Goal: Task Accomplishment & Management: Use online tool/utility

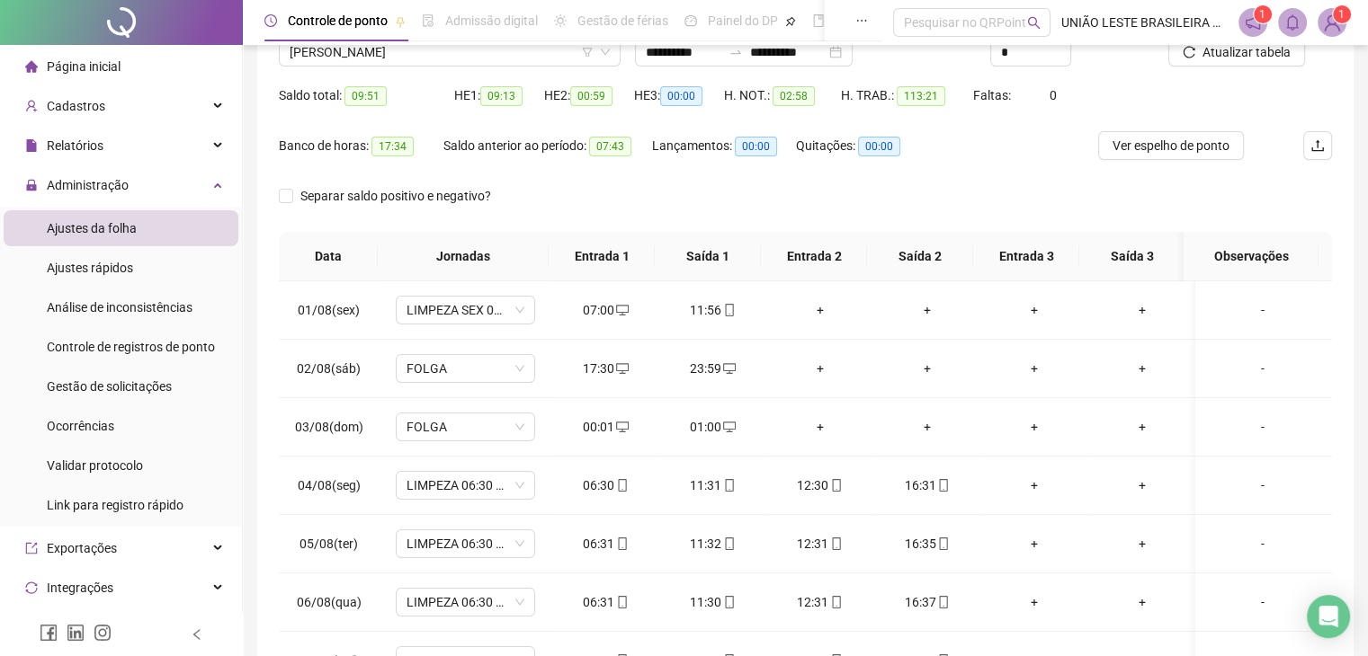
scroll to position [119, 0]
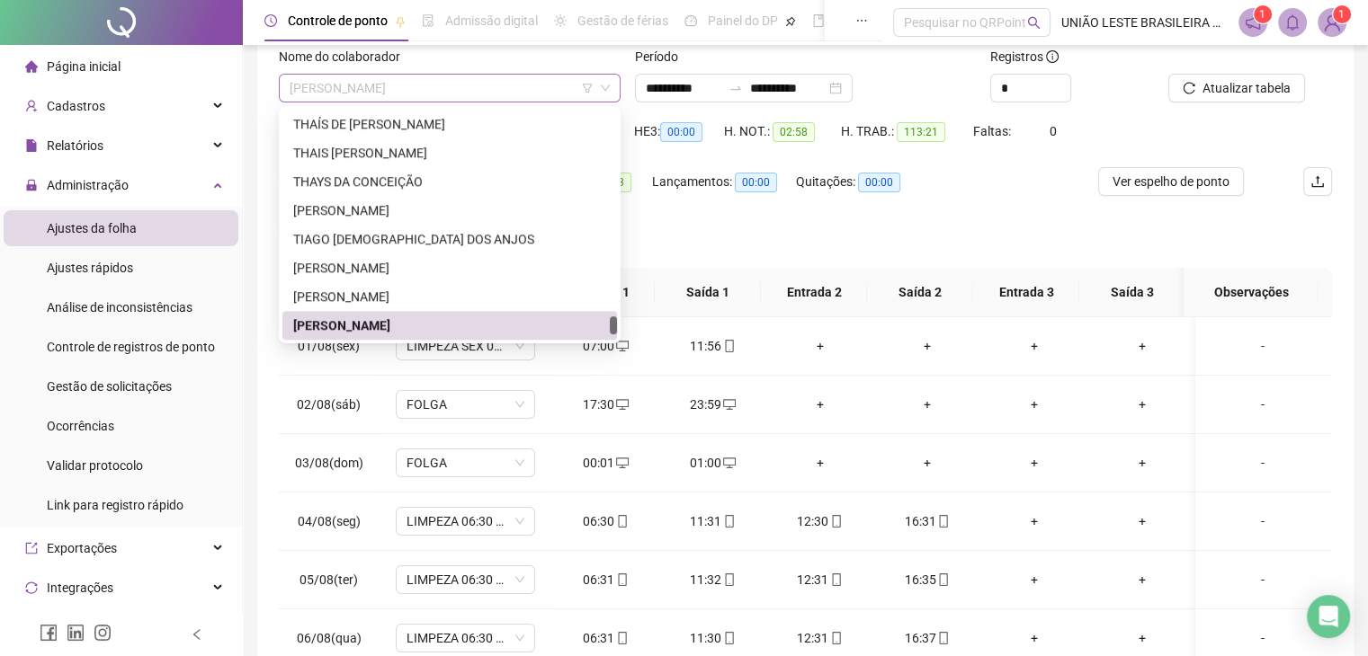
click at [453, 98] on span "[PERSON_NAME]" at bounding box center [450, 88] width 320 height 27
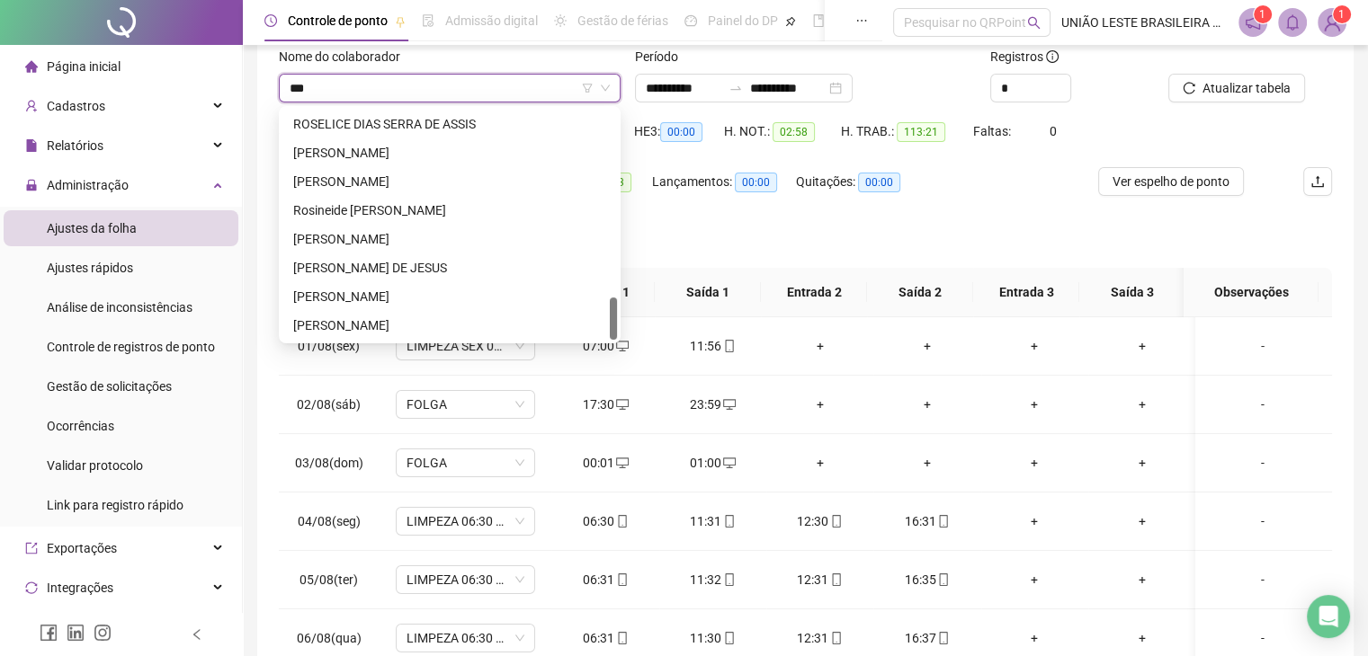
scroll to position [0, 0]
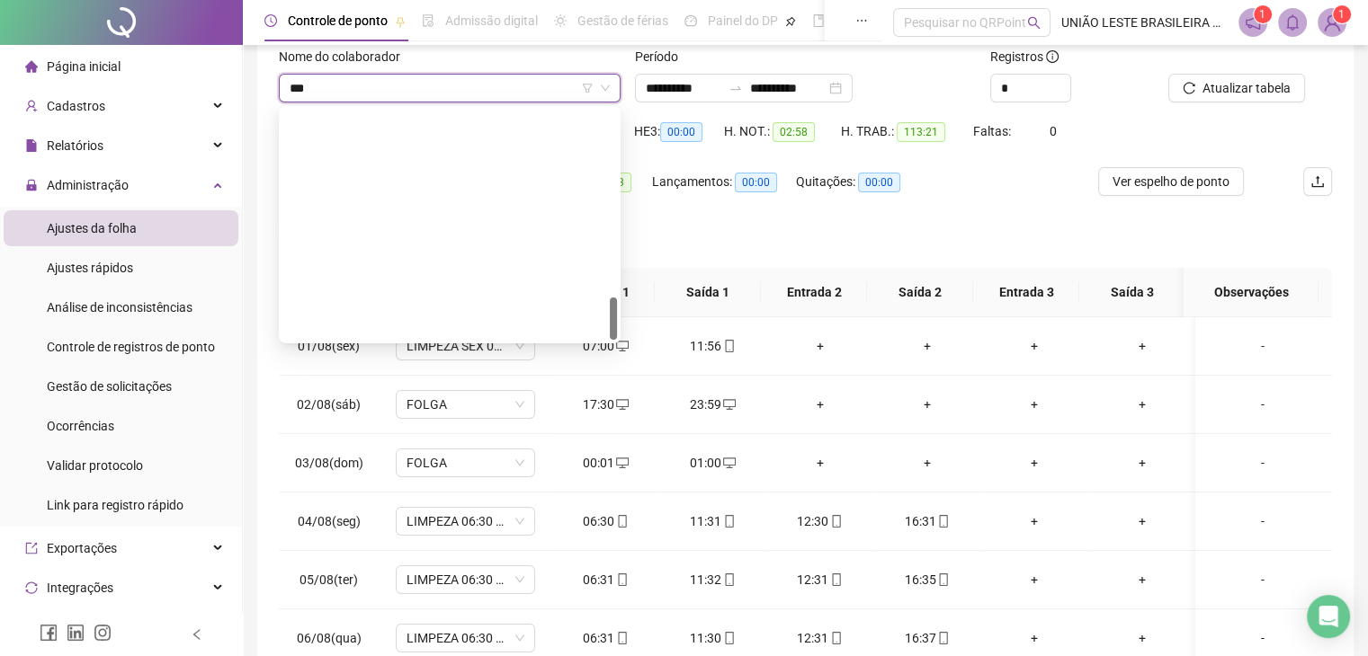
type input "****"
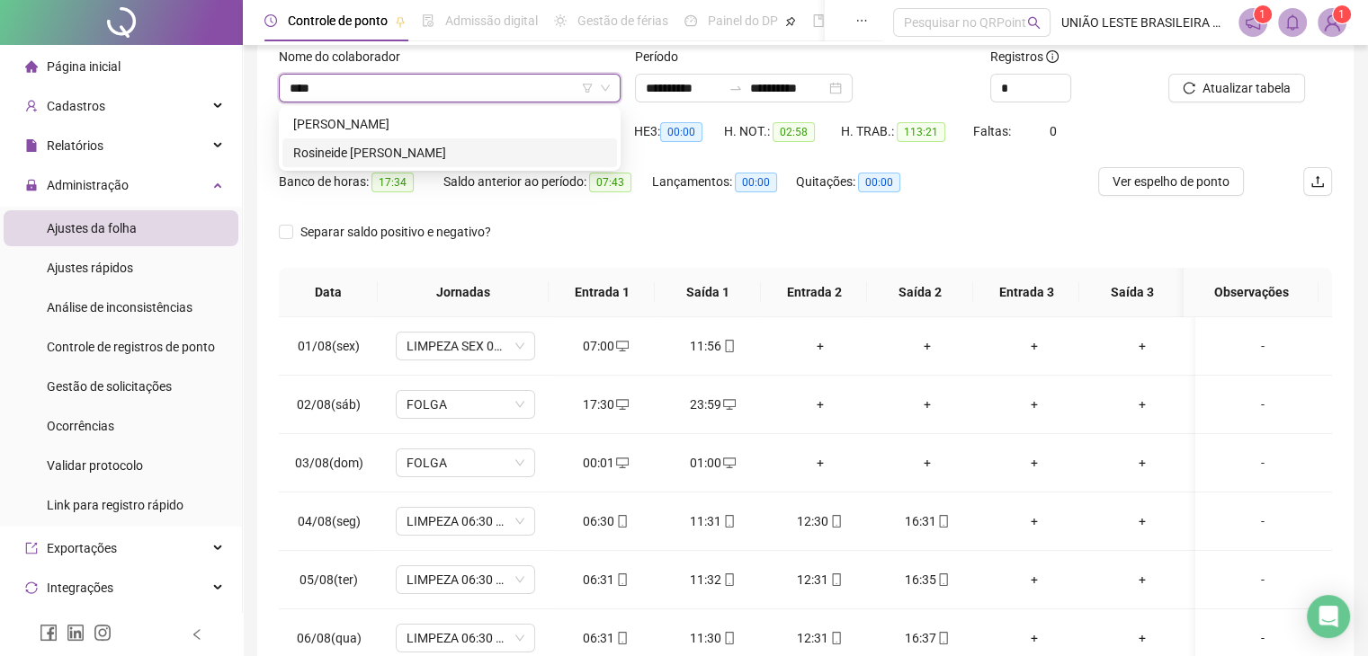
click at [421, 152] on div "Rosineide [PERSON_NAME]" at bounding box center [449, 153] width 313 height 20
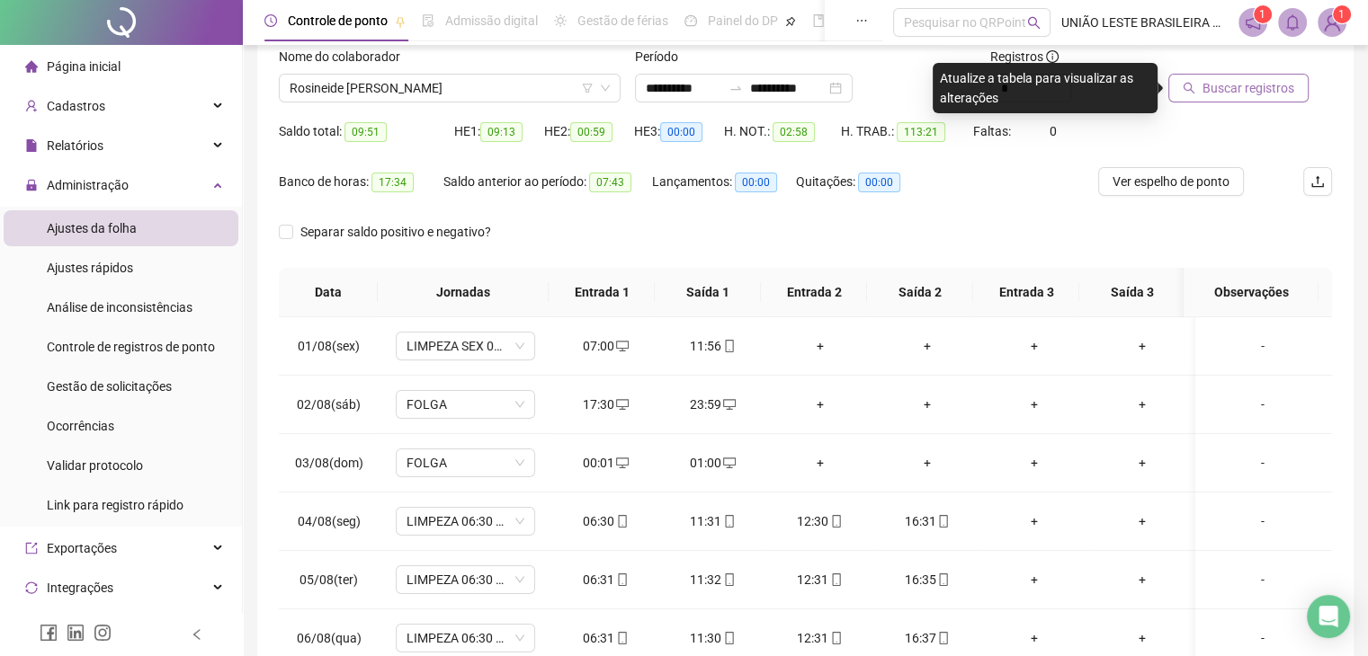
click at [1226, 95] on span "Buscar registros" at bounding box center [1248, 88] width 92 height 20
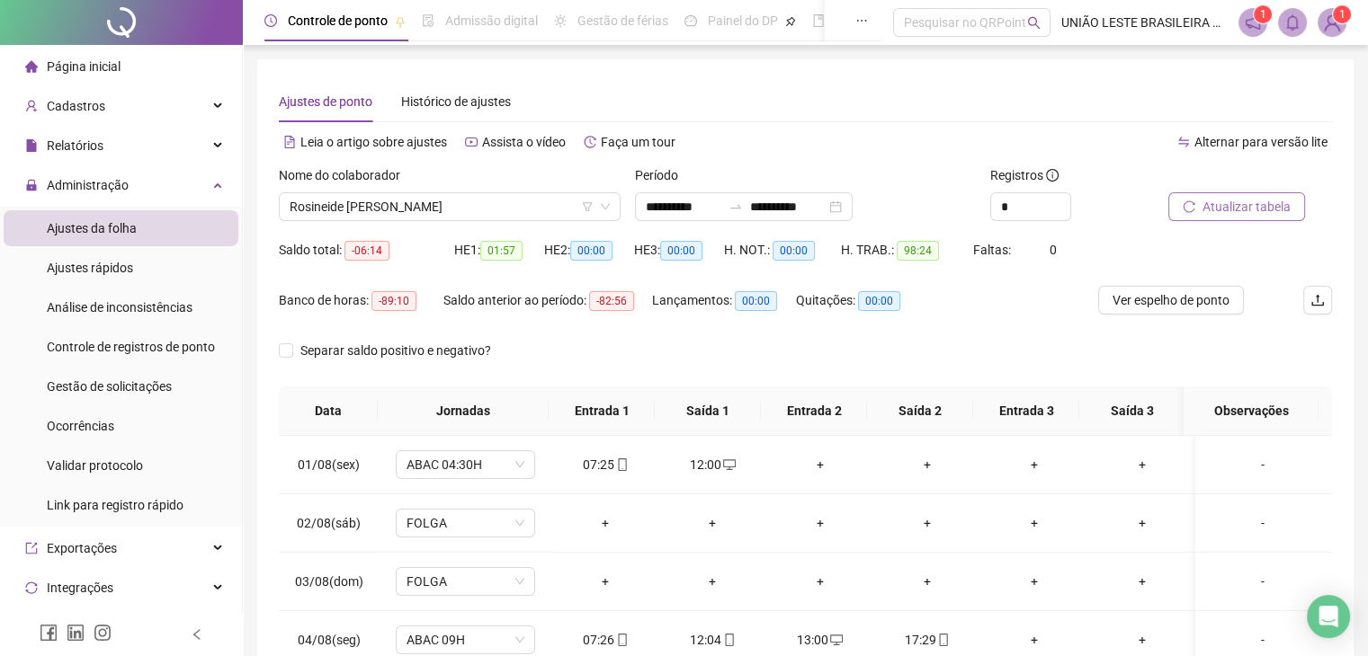
click at [1359, 108] on div "**********" at bounding box center [805, 459] width 1125 height 919
click at [1316, 353] on div "Separar saldo positivo e negativo?" at bounding box center [805, 361] width 1053 height 50
drag, startPoint x: 1316, startPoint y: 353, endPoint x: 1133, endPoint y: 319, distance: 186.4
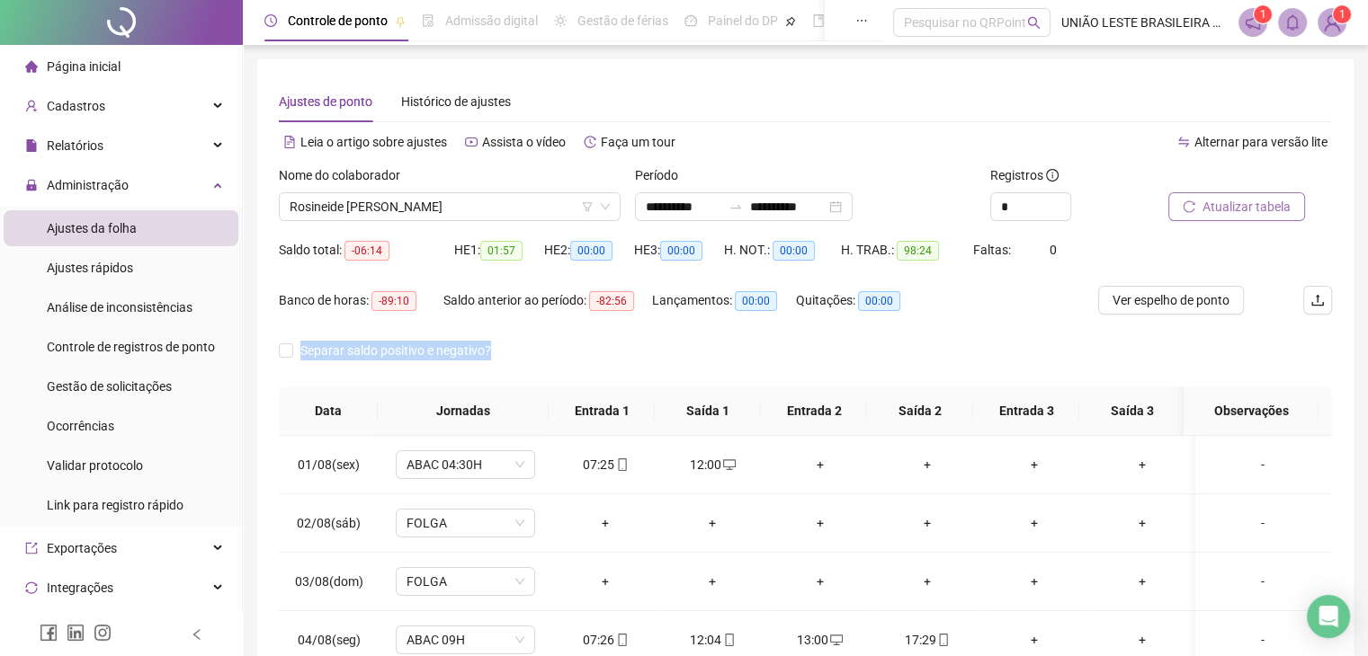
click at [1133, 319] on form "**********" at bounding box center [805, 275] width 1053 height 221
click at [1200, 204] on button "Atualizar tabela" at bounding box center [1236, 206] width 137 height 29
click at [1200, 204] on div "Atualizando tabela Atualizando e reorganizando os registros... OK" at bounding box center [684, 328] width 1368 height 656
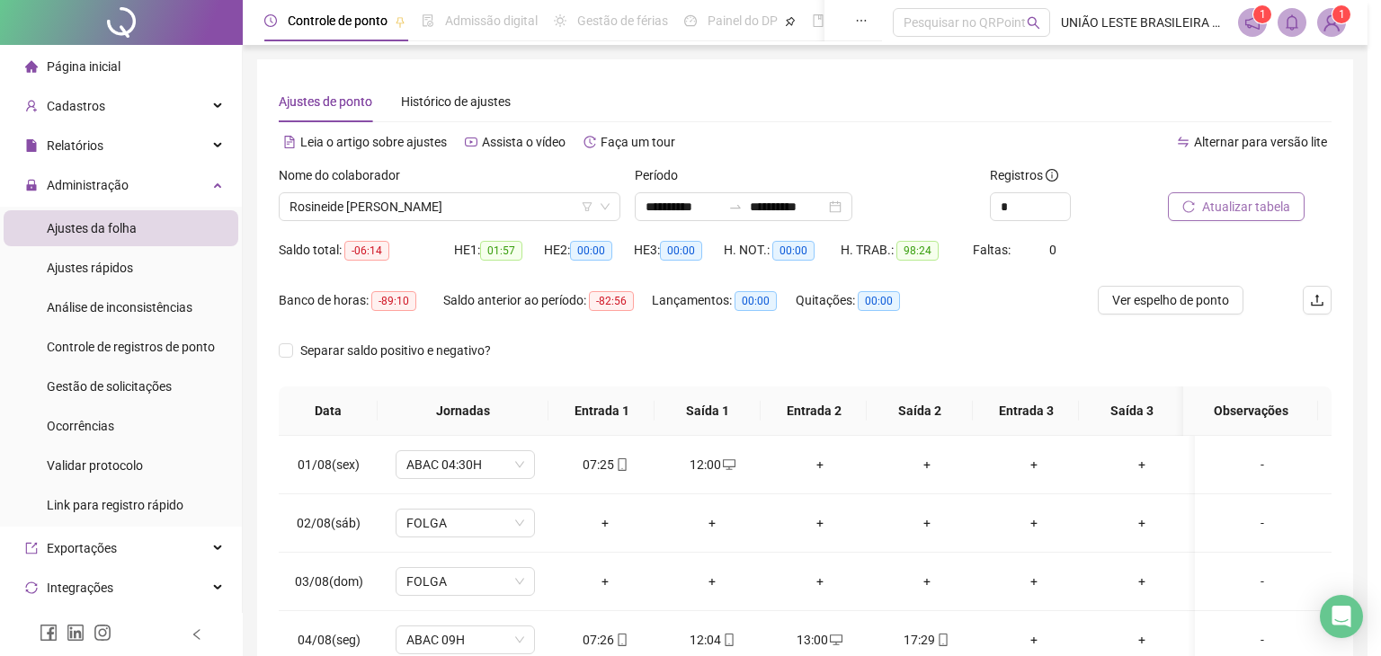
click at [1200, 204] on div "Atualizando tabela Atualizando e reorganizando os registros... OK" at bounding box center [690, 328] width 1381 height 656
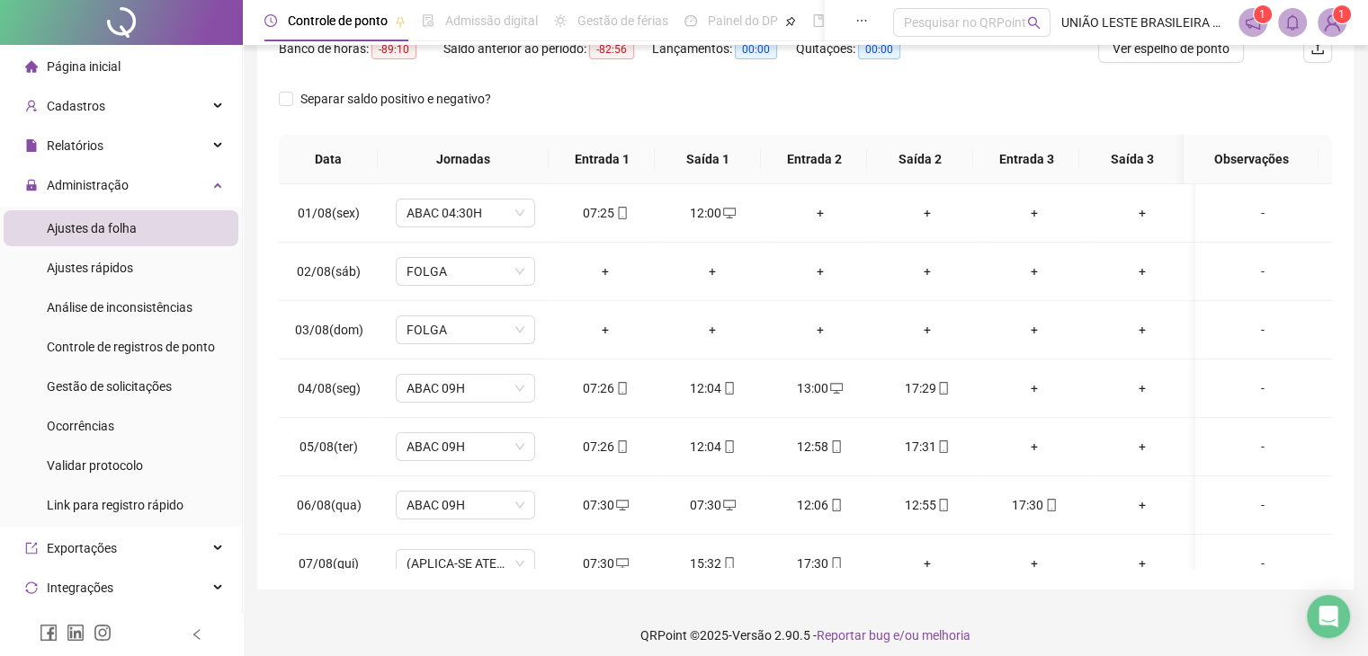
scroll to position [263, 0]
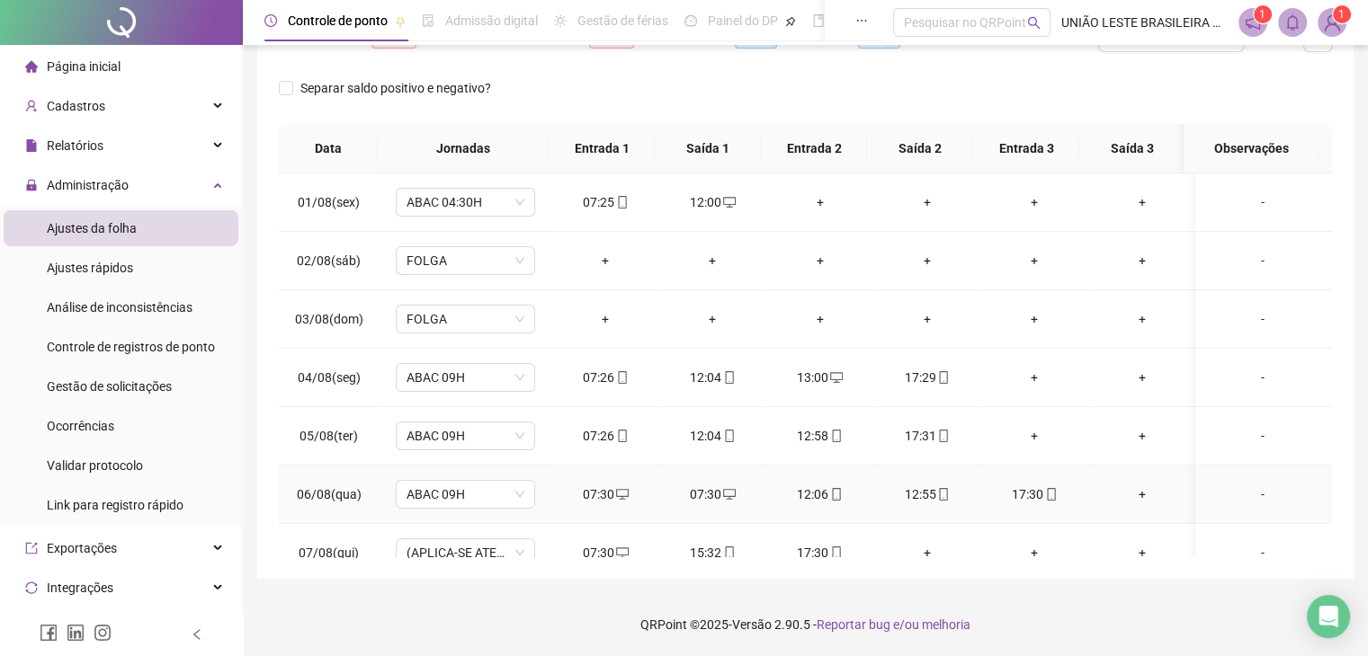
click at [730, 493] on div "07:30" at bounding box center [713, 495] width 78 height 20
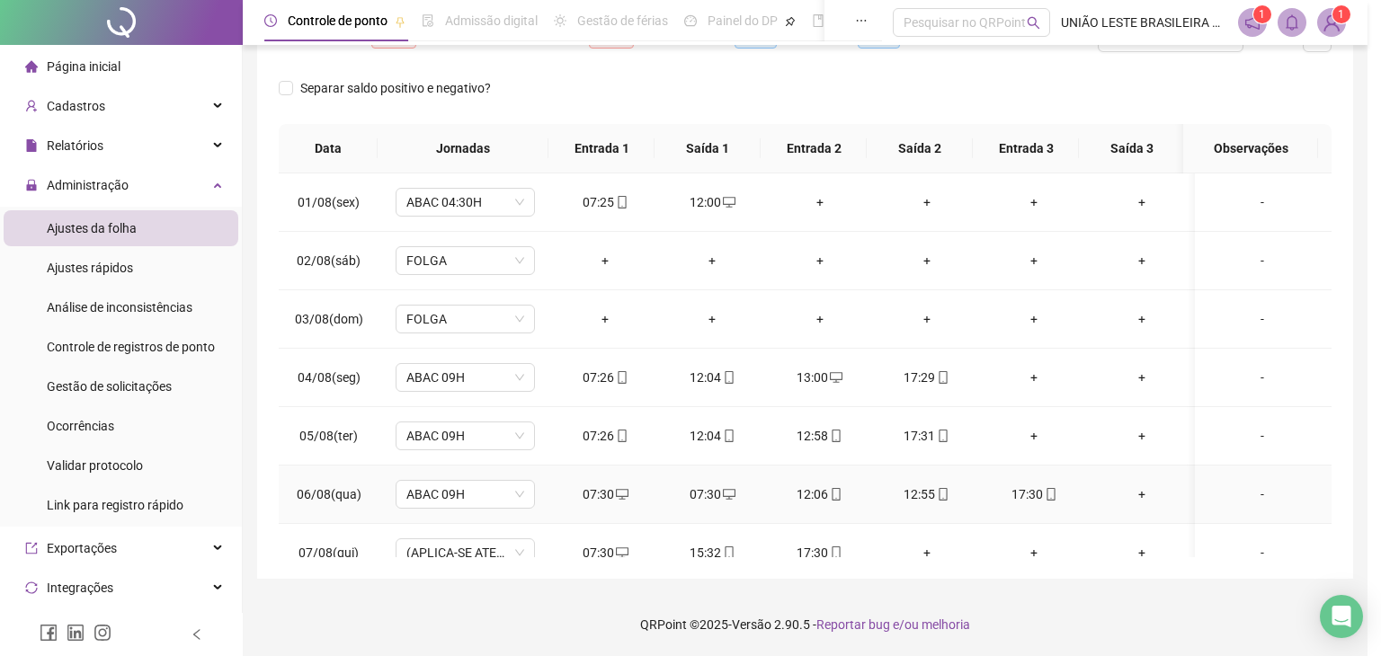
type input "**********"
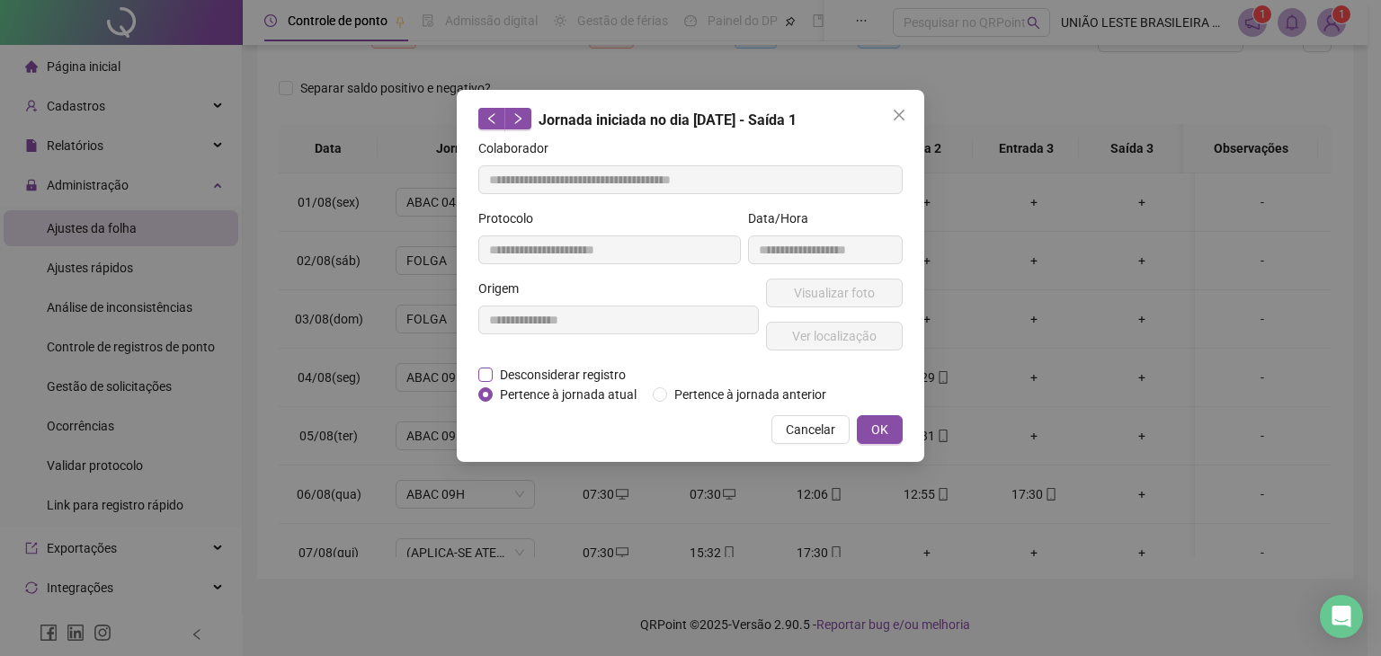
click at [536, 371] on span "Desconsiderar registro" at bounding box center [563, 375] width 140 height 20
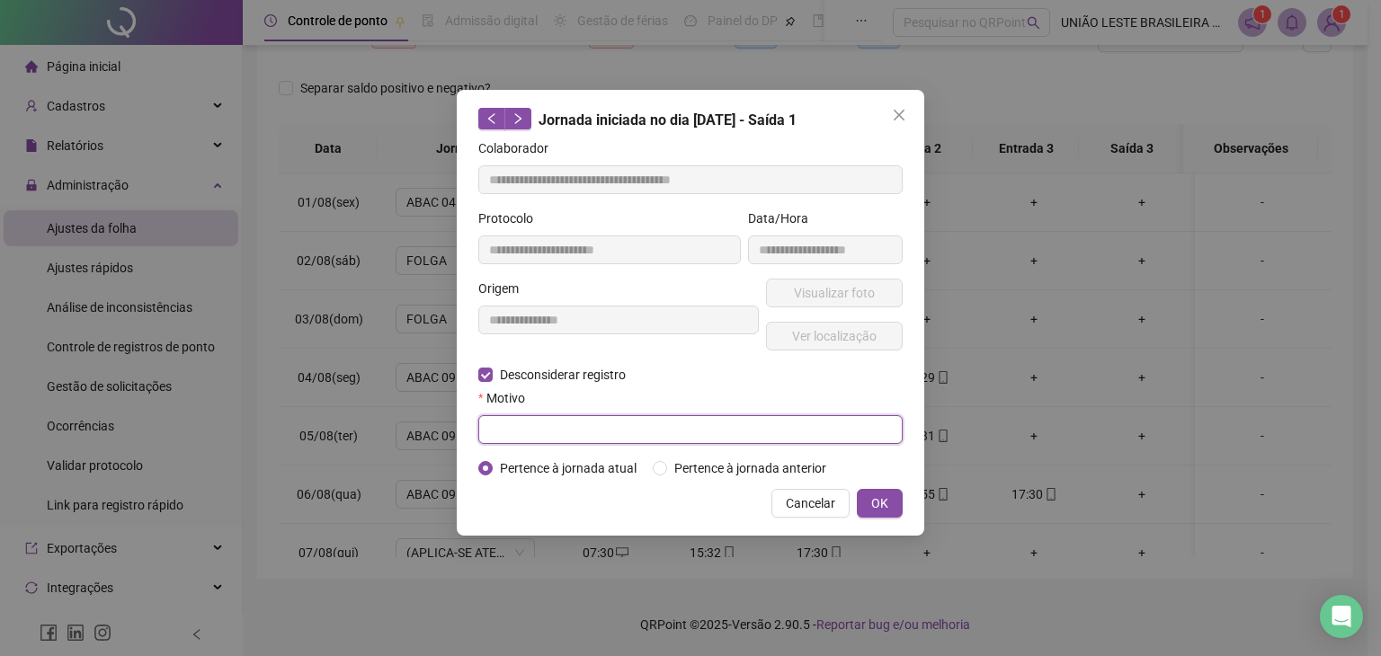
click at [522, 429] on input "text" at bounding box center [690, 429] width 424 height 29
type input "**********"
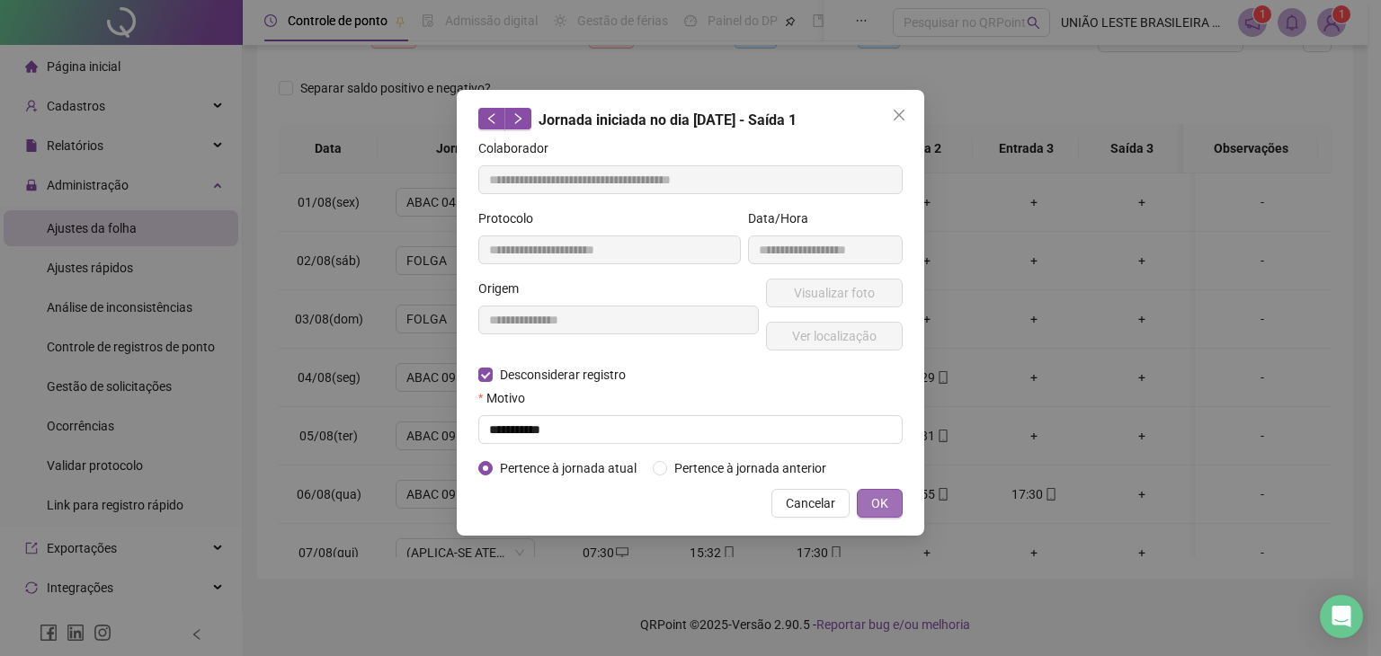
click at [885, 498] on span "OK" at bounding box center [879, 504] width 17 height 20
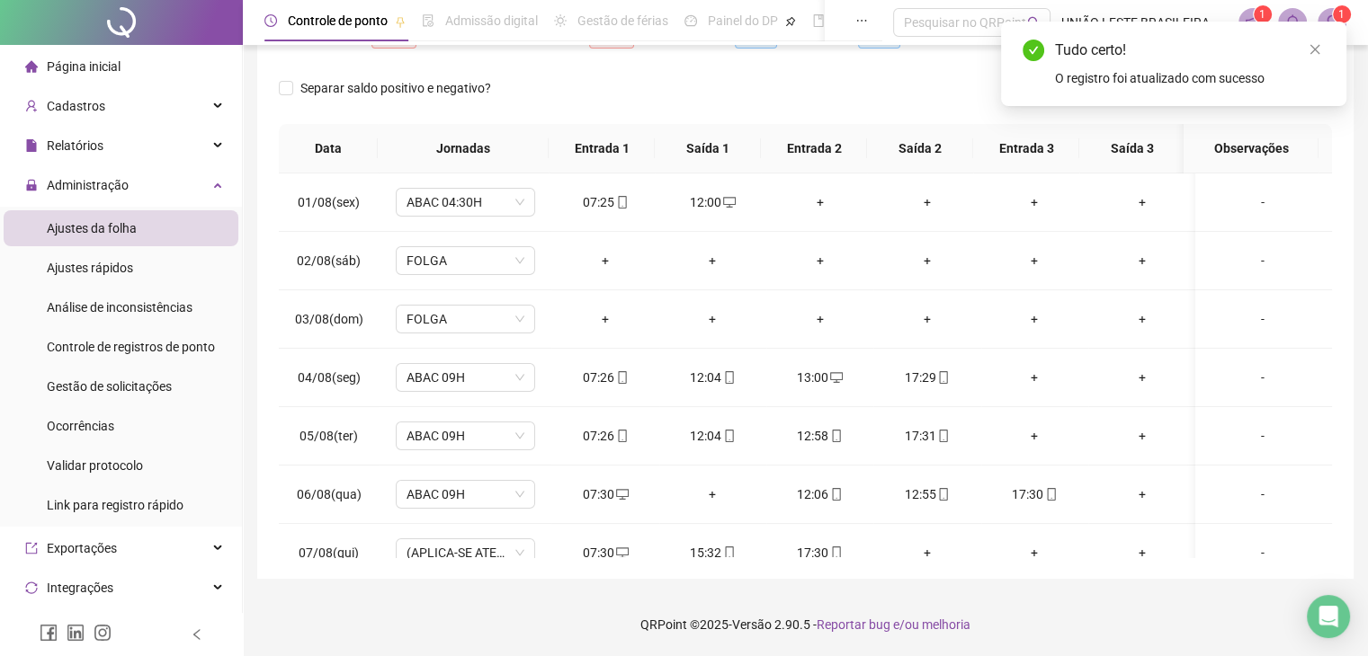
scroll to position [0, 0]
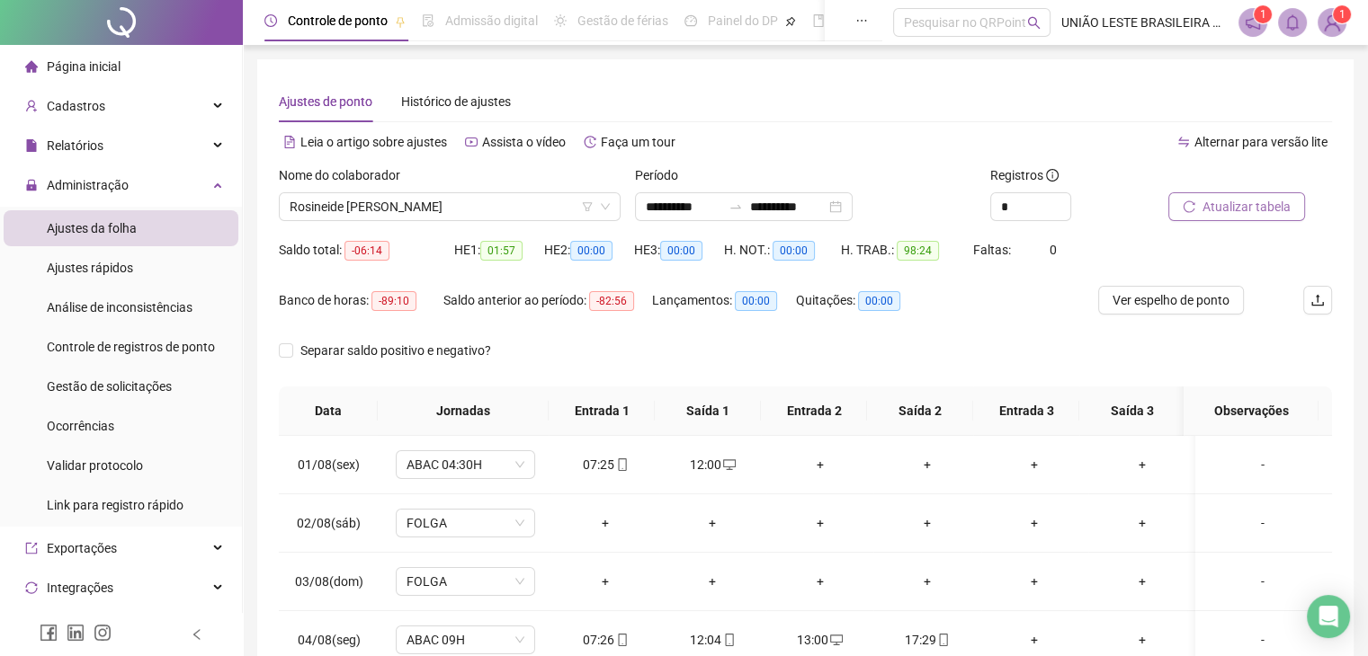
click at [1215, 205] on span "Atualizar tabela" at bounding box center [1246, 207] width 88 height 20
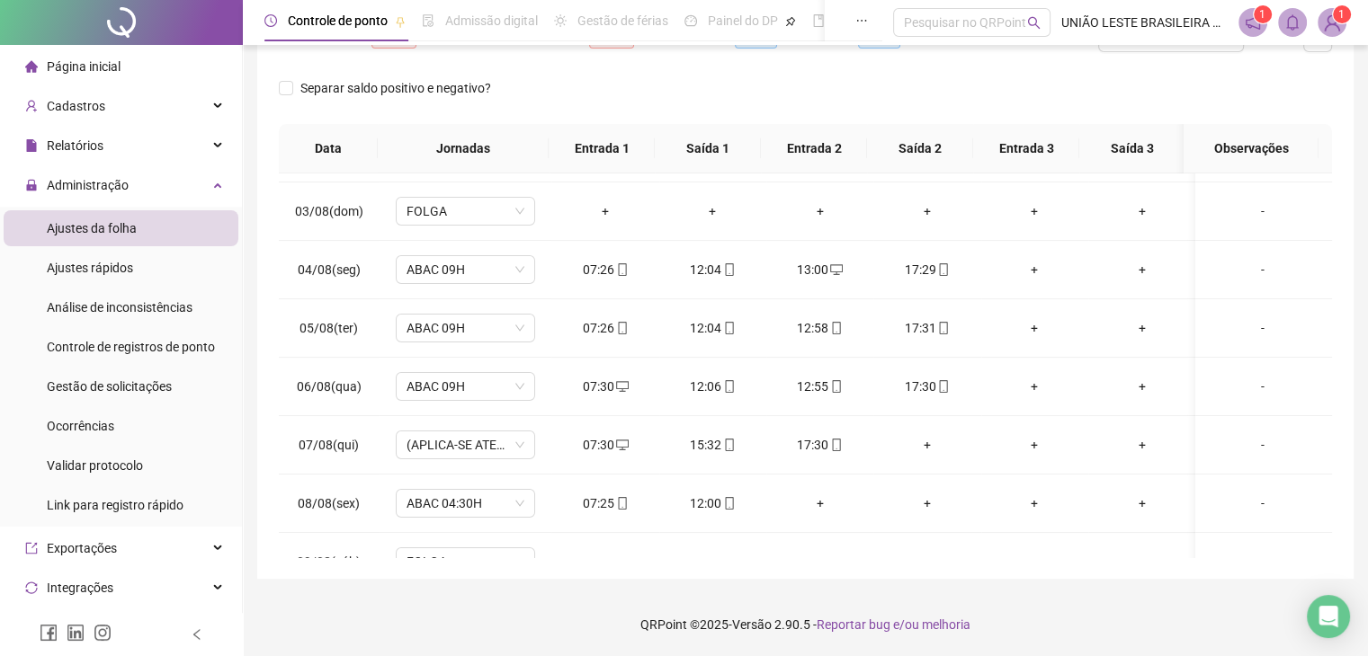
scroll to position [144, 0]
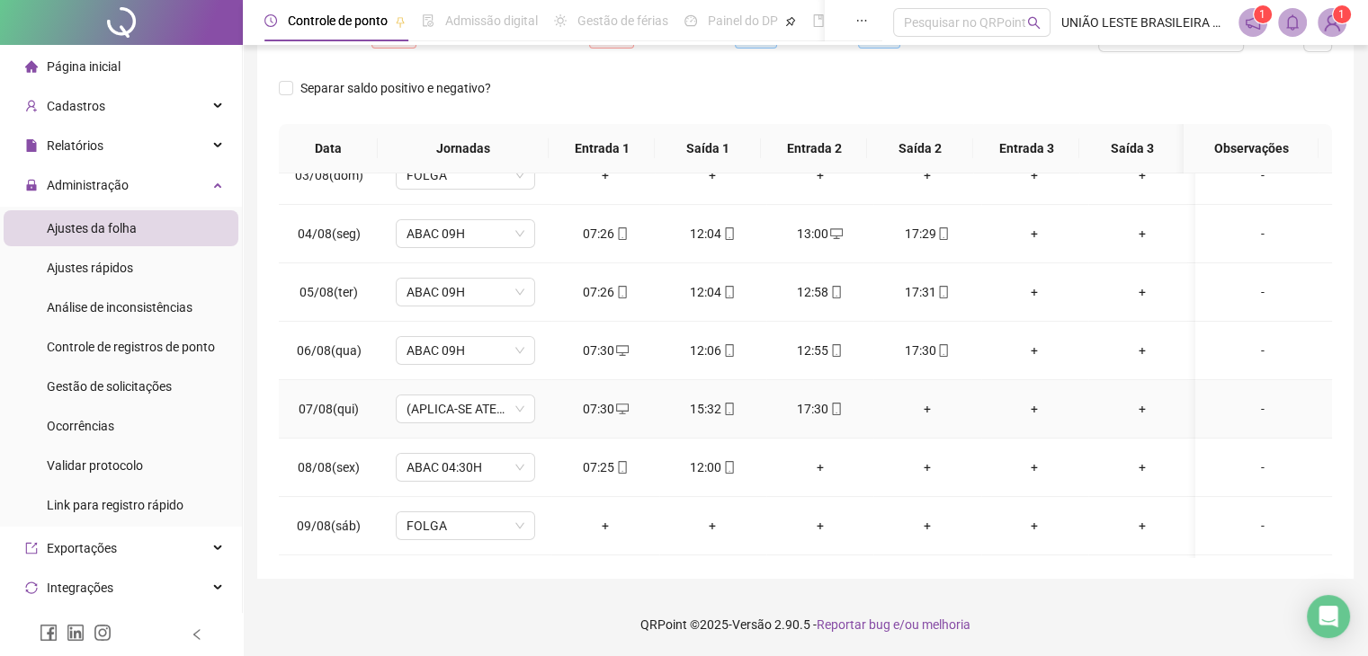
click at [587, 407] on div "07:30" at bounding box center [605, 409] width 78 height 20
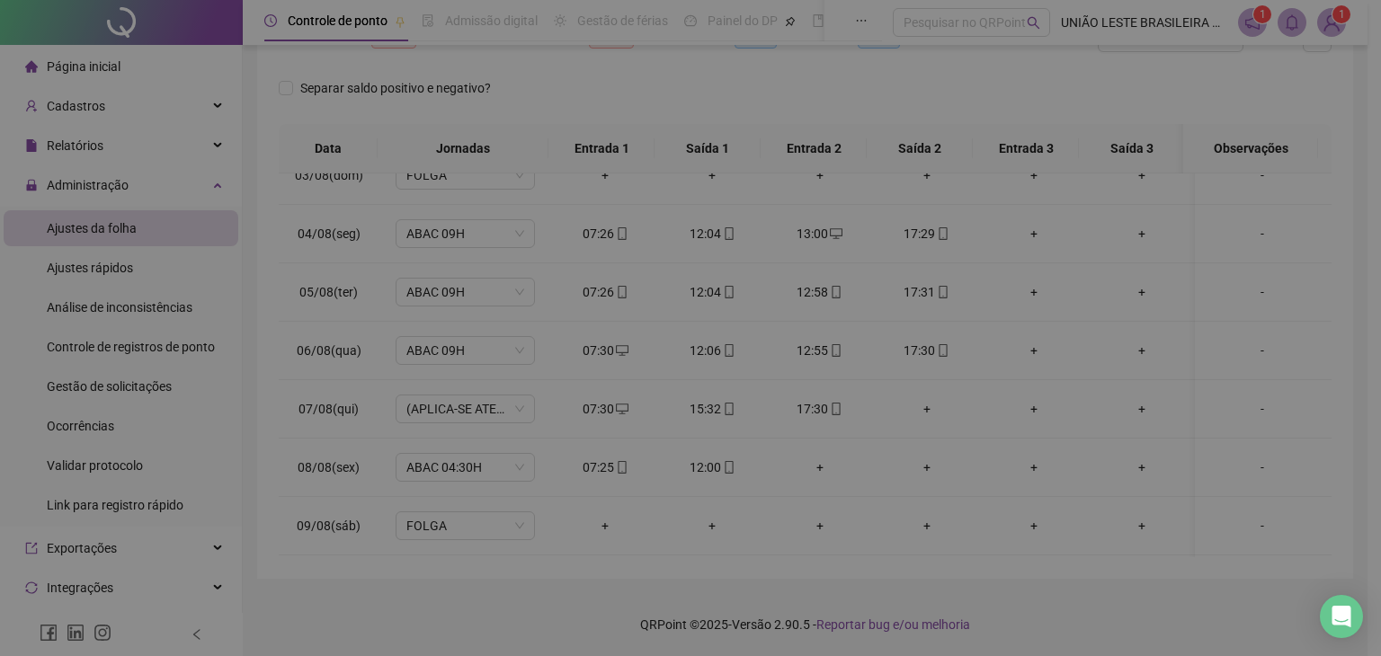
type input "**********"
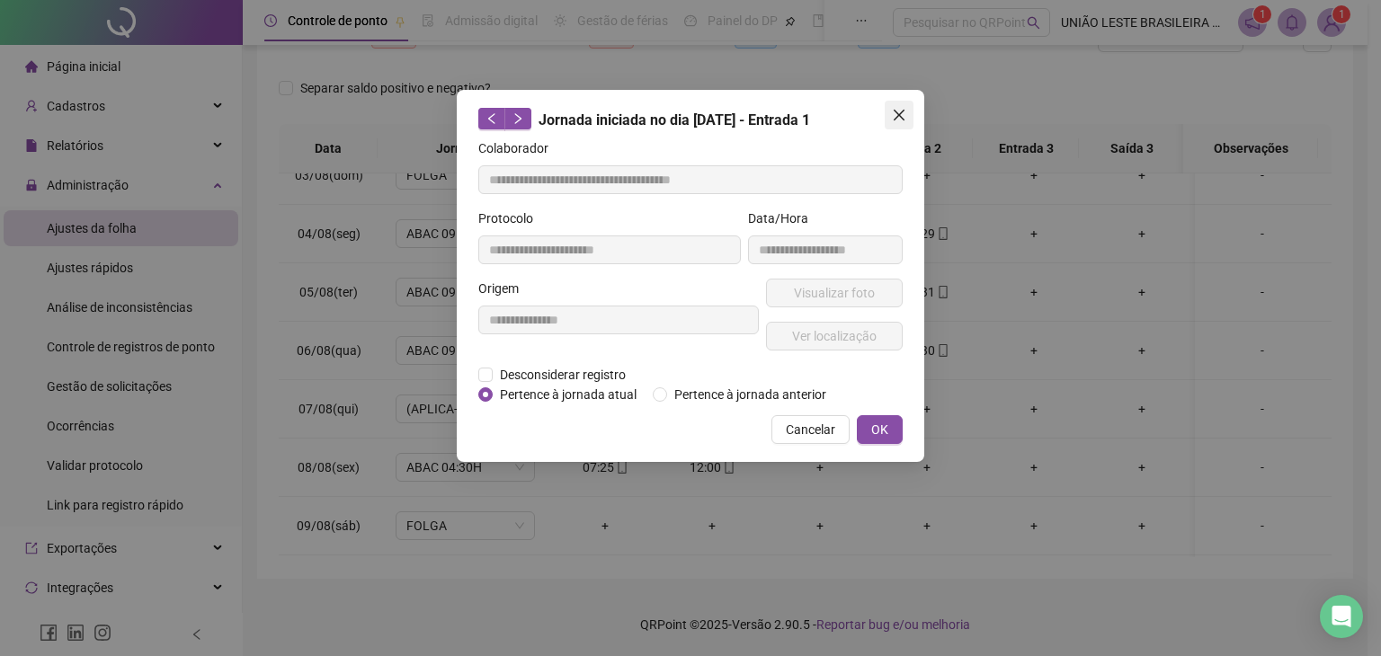
click at [900, 109] on icon "close" at bounding box center [899, 115] width 14 height 14
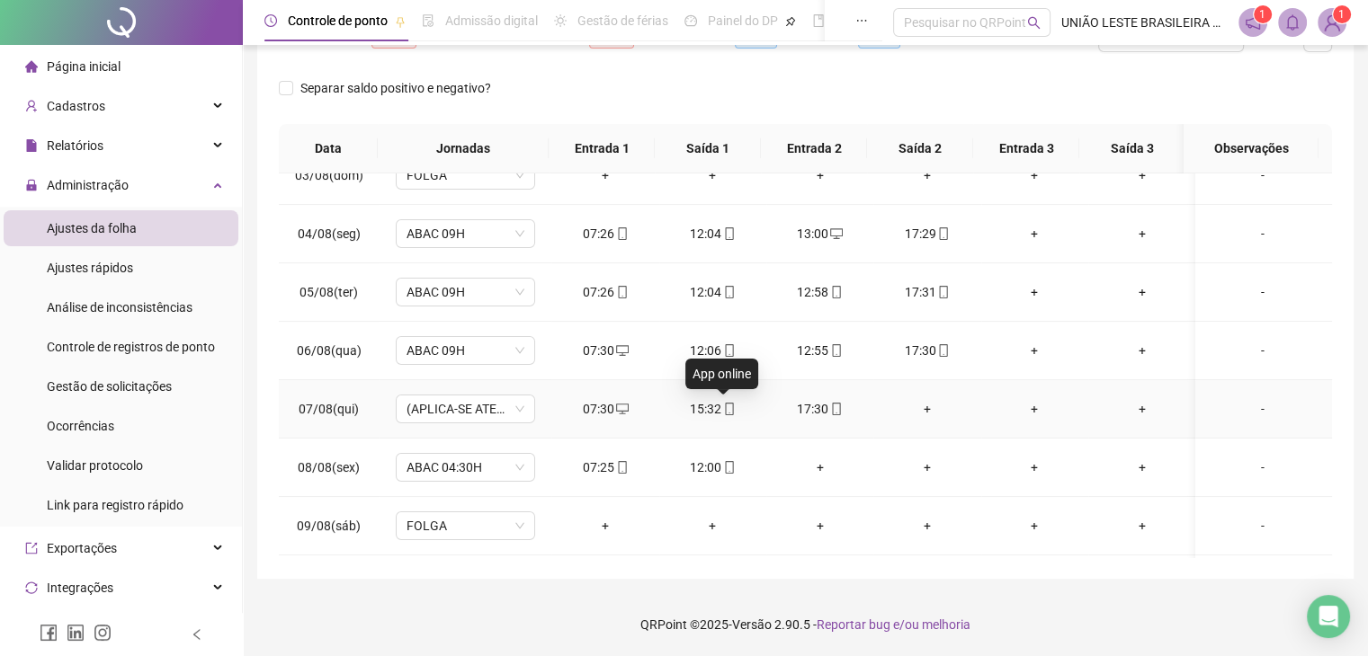
click at [726, 415] on span at bounding box center [728, 409] width 14 height 14
click at [726, 415] on div "Cancelar OK" at bounding box center [684, 429] width 424 height 29
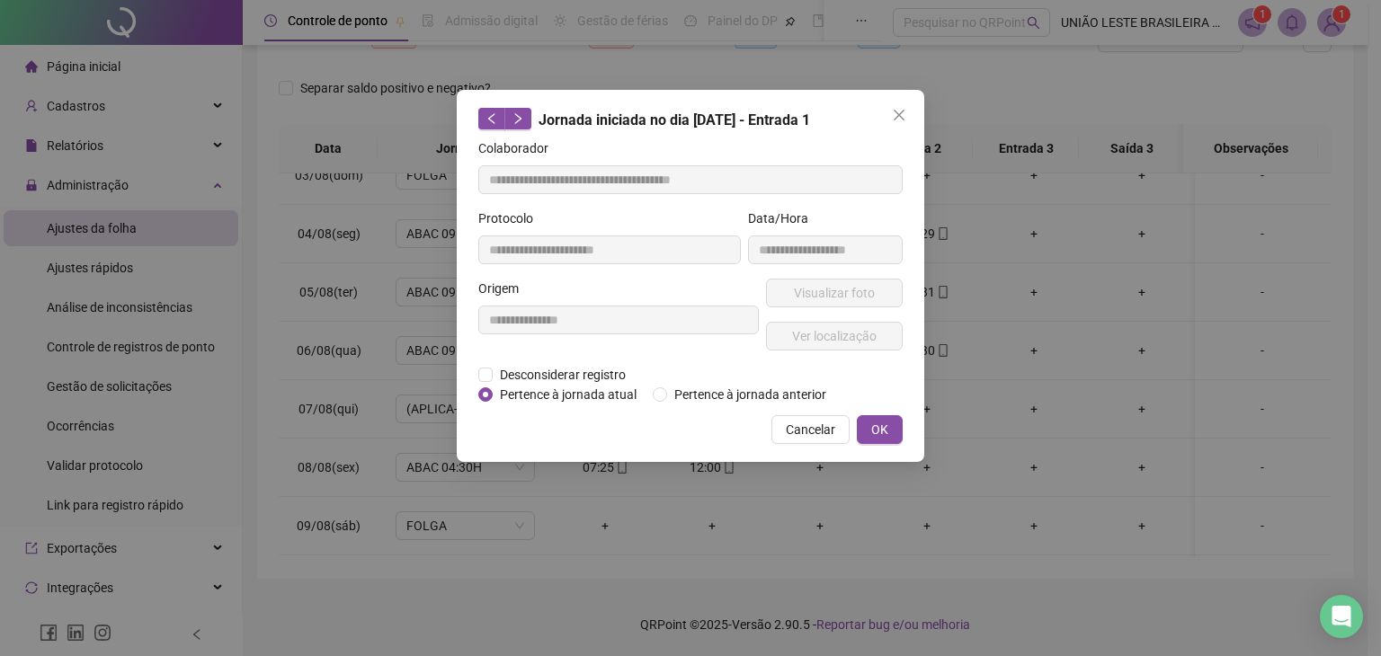
type input "**********"
click at [832, 290] on span "Visualizar foto" at bounding box center [834, 293] width 81 height 20
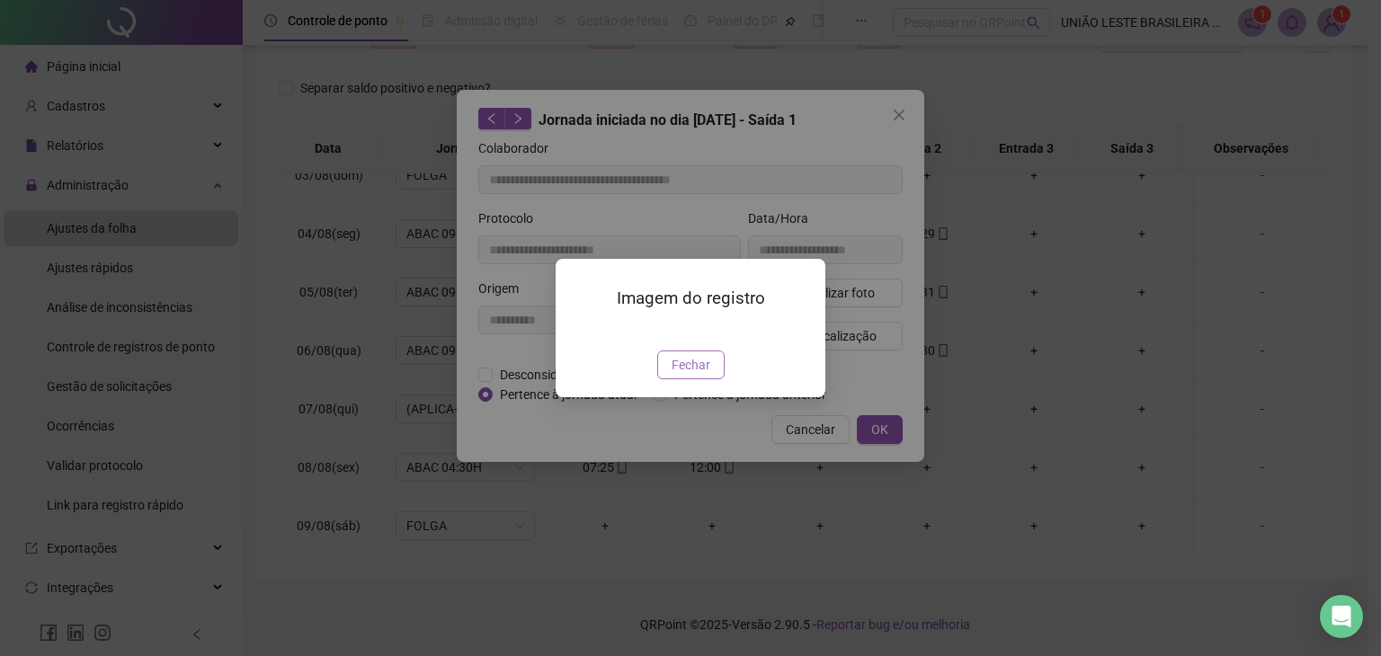
click at [695, 375] on span "Fechar" at bounding box center [691, 365] width 39 height 20
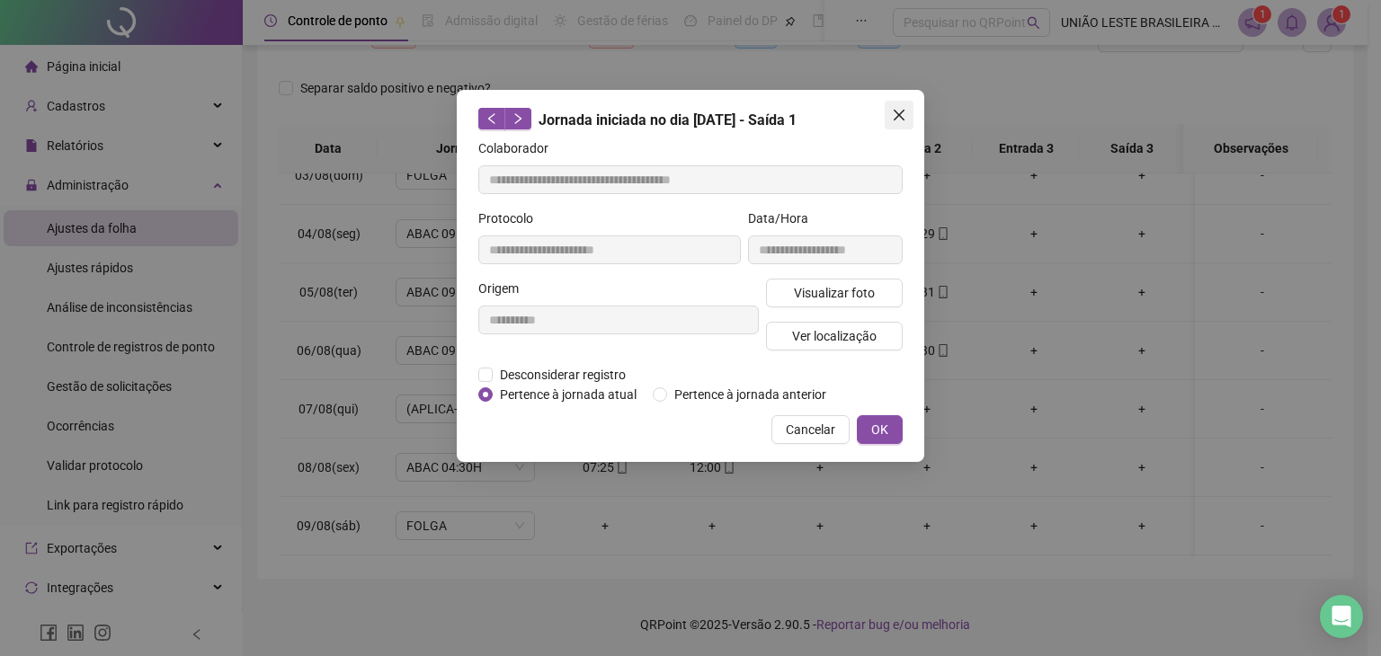
click at [892, 117] on icon "close" at bounding box center [899, 115] width 14 height 14
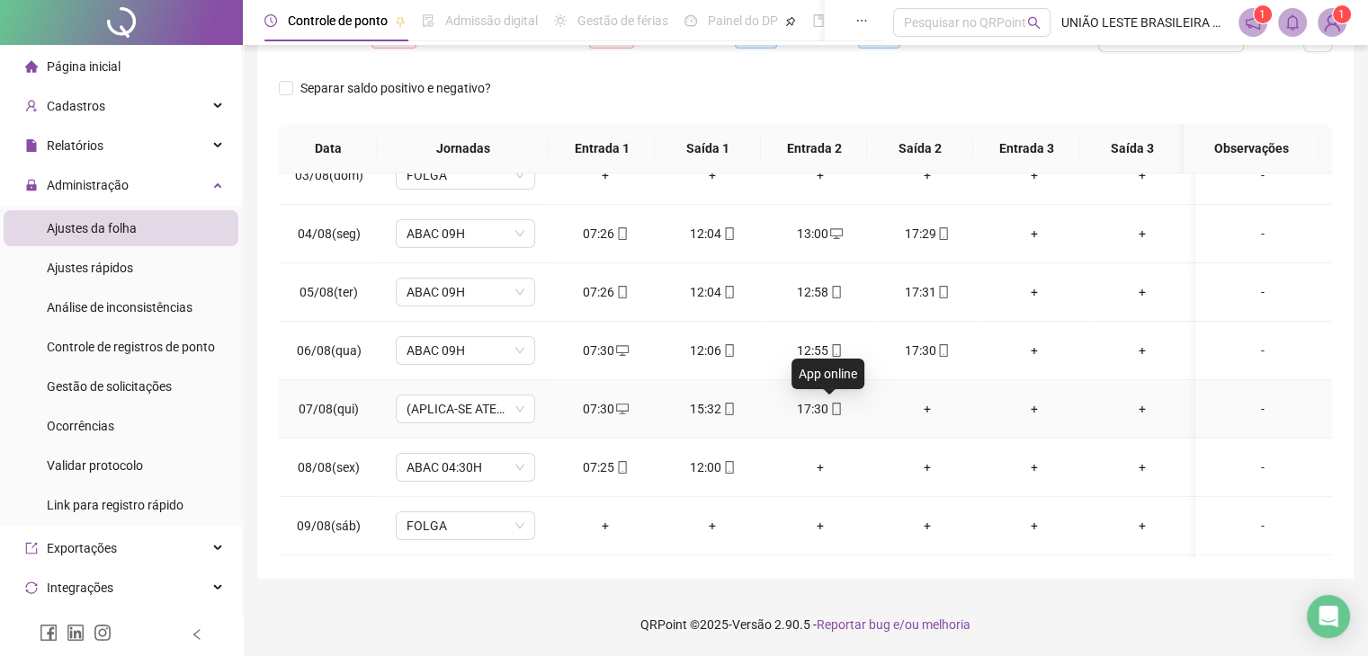
click at [830, 407] on icon "mobile" at bounding box center [836, 409] width 13 height 13
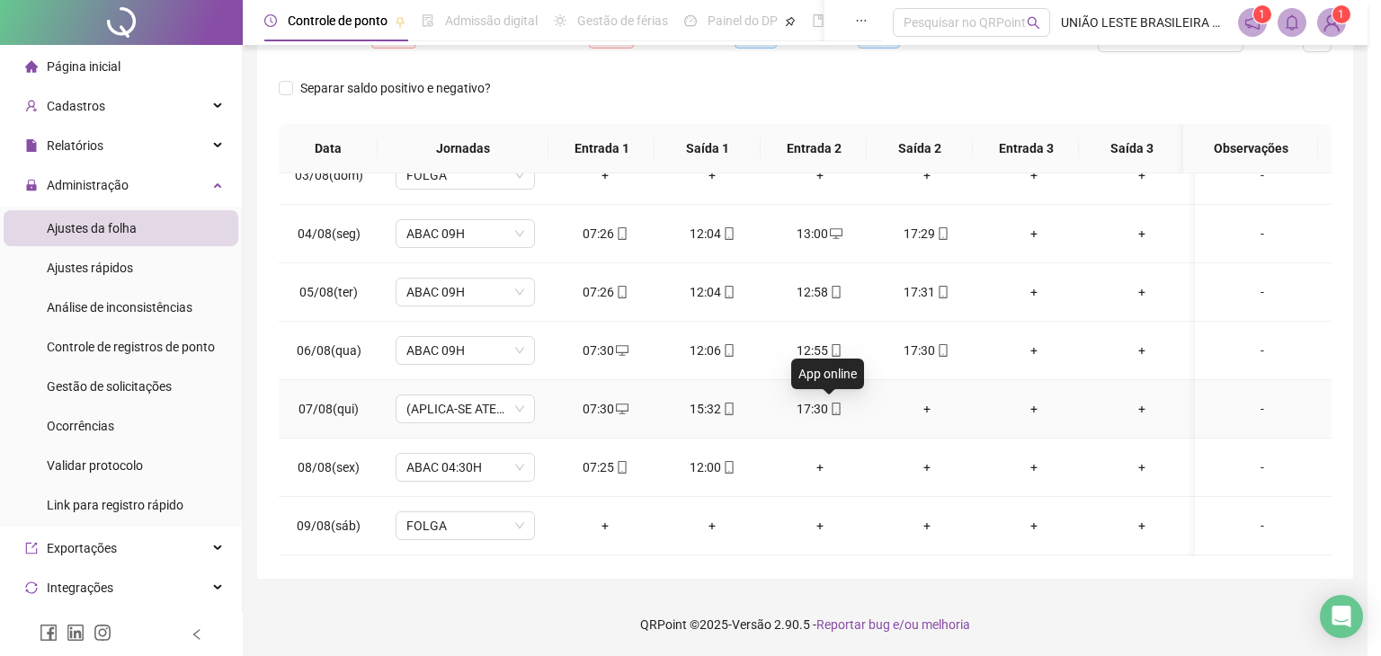
type input "**********"
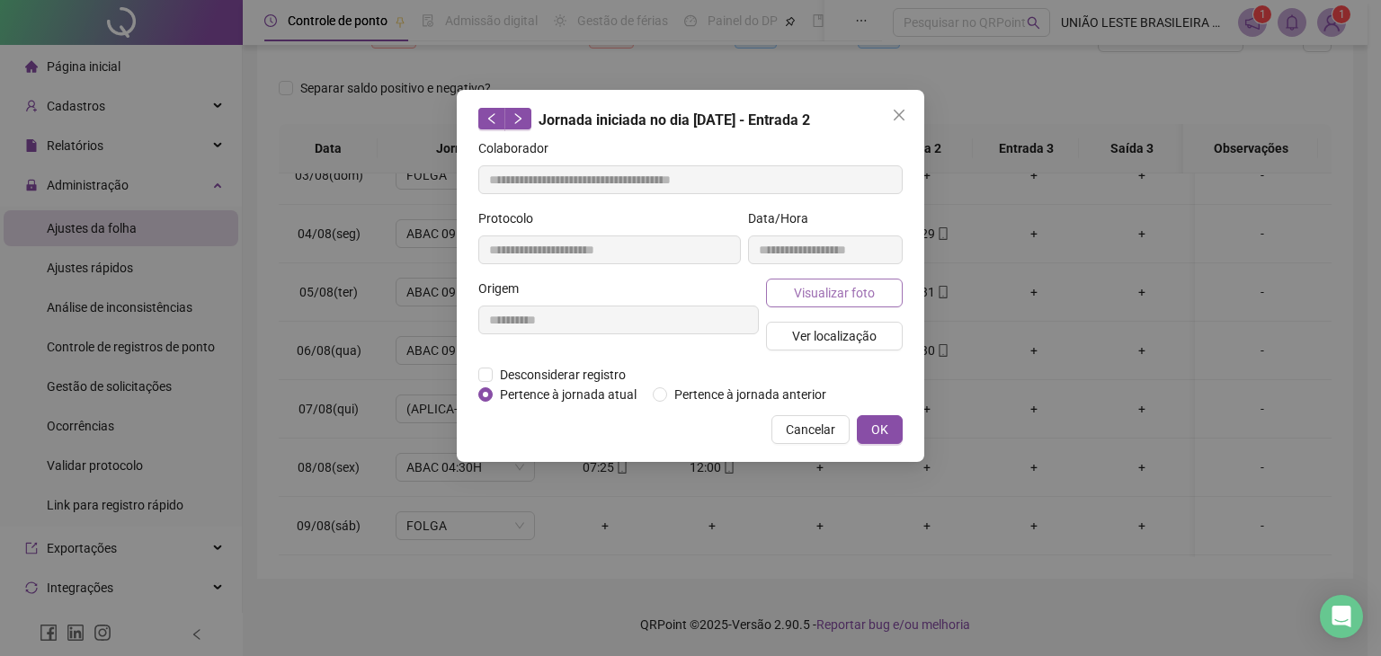
click at [810, 296] on span "Visualizar foto" at bounding box center [834, 293] width 81 height 20
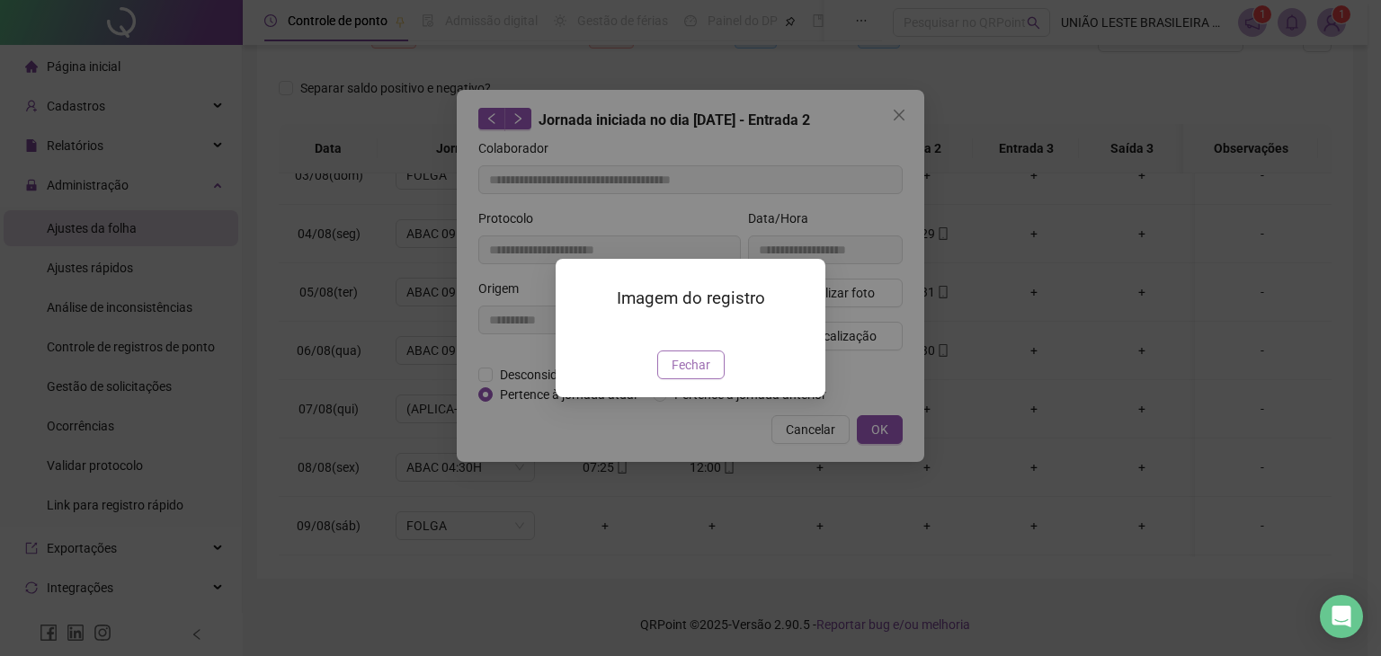
click at [694, 375] on span "Fechar" at bounding box center [691, 365] width 39 height 20
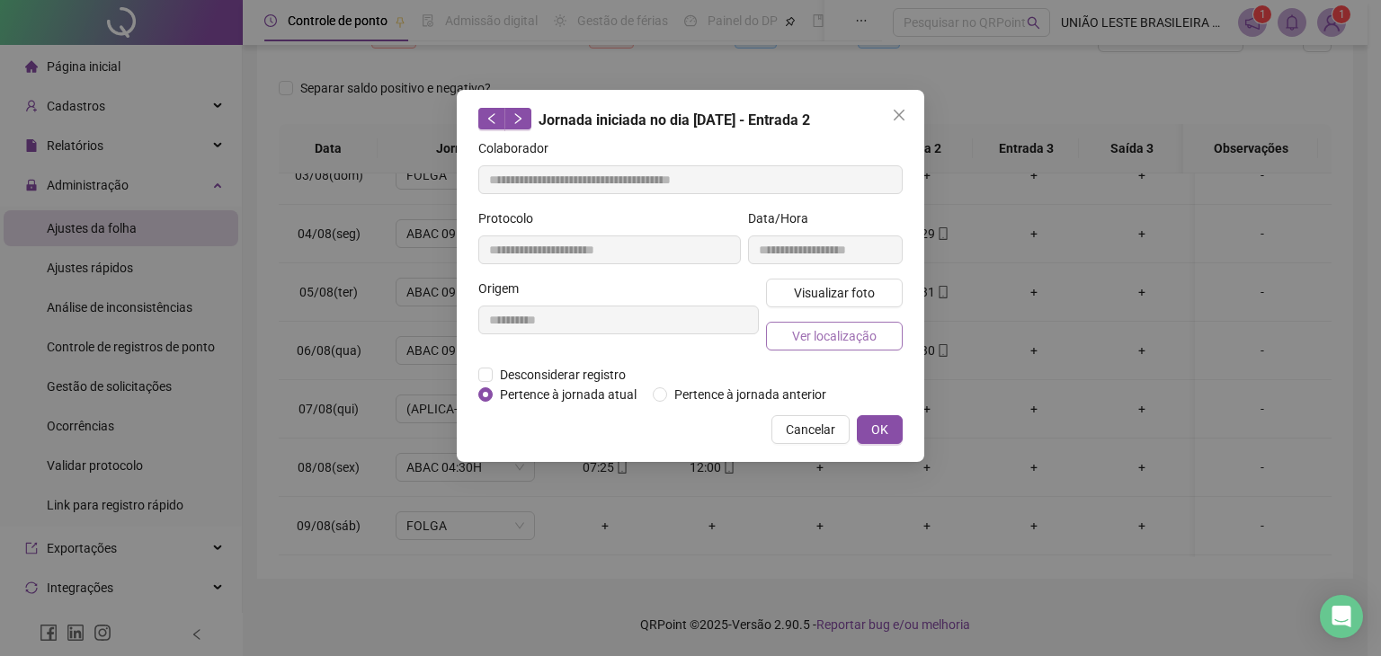
click at [833, 322] on button "Ver localização" at bounding box center [834, 336] width 137 height 29
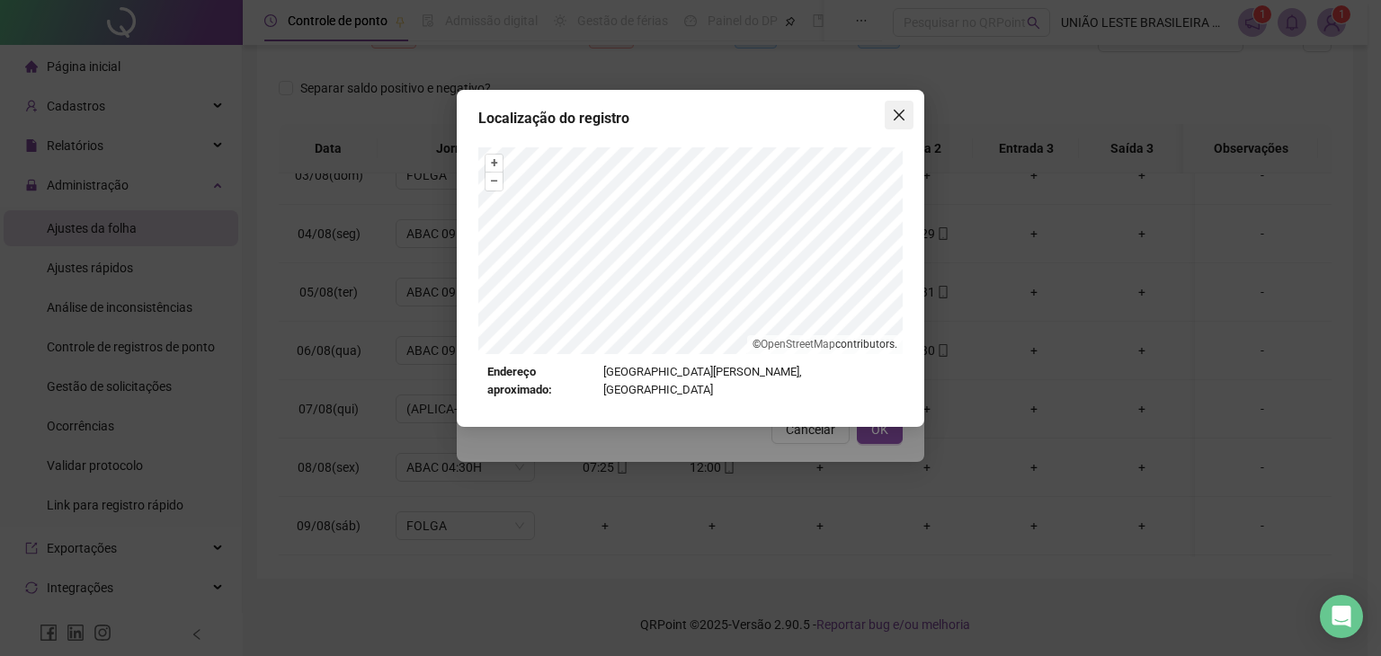
click at [897, 114] on icon "close" at bounding box center [899, 115] width 11 height 11
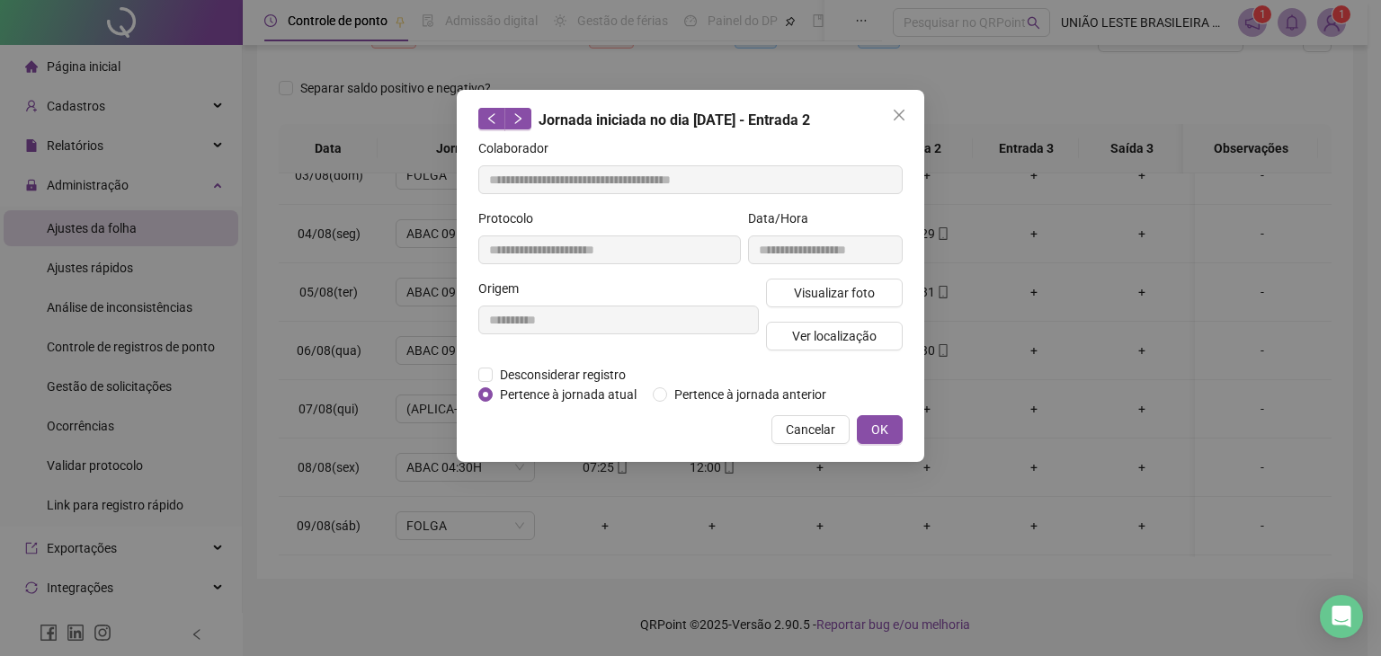
click at [897, 114] on icon "close" at bounding box center [899, 115] width 11 height 11
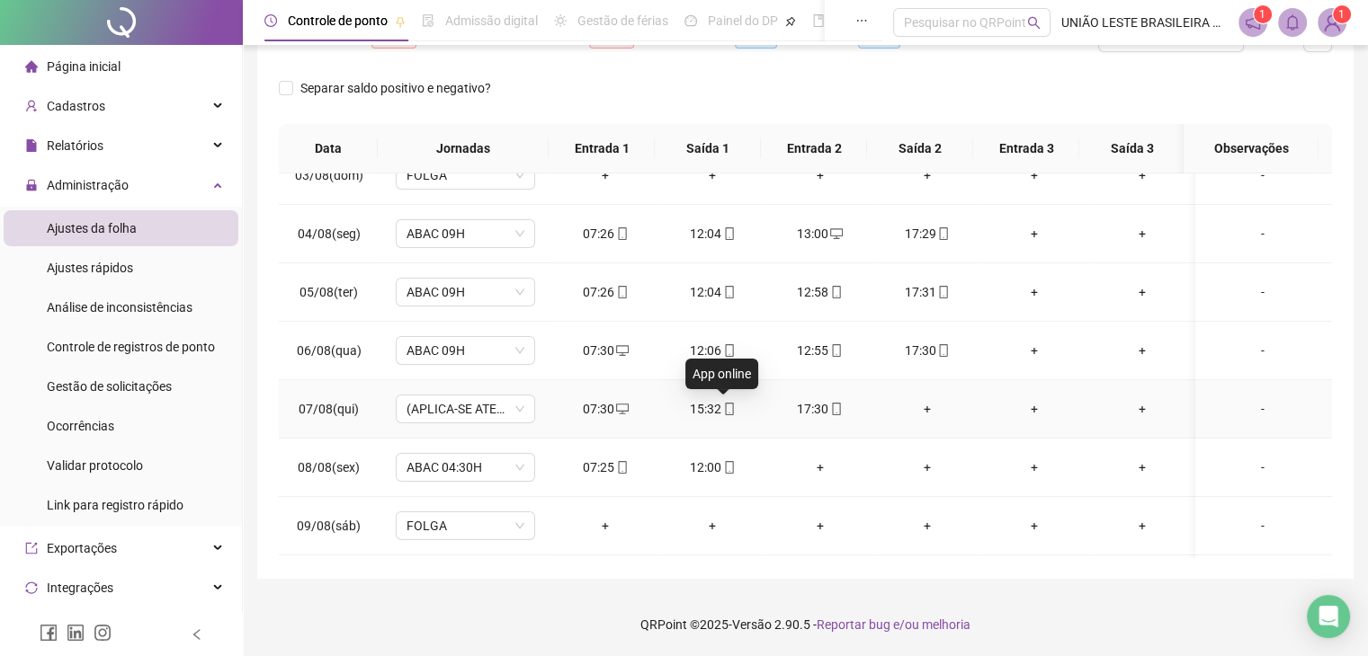
click at [727, 412] on icon "mobile" at bounding box center [729, 409] width 13 height 13
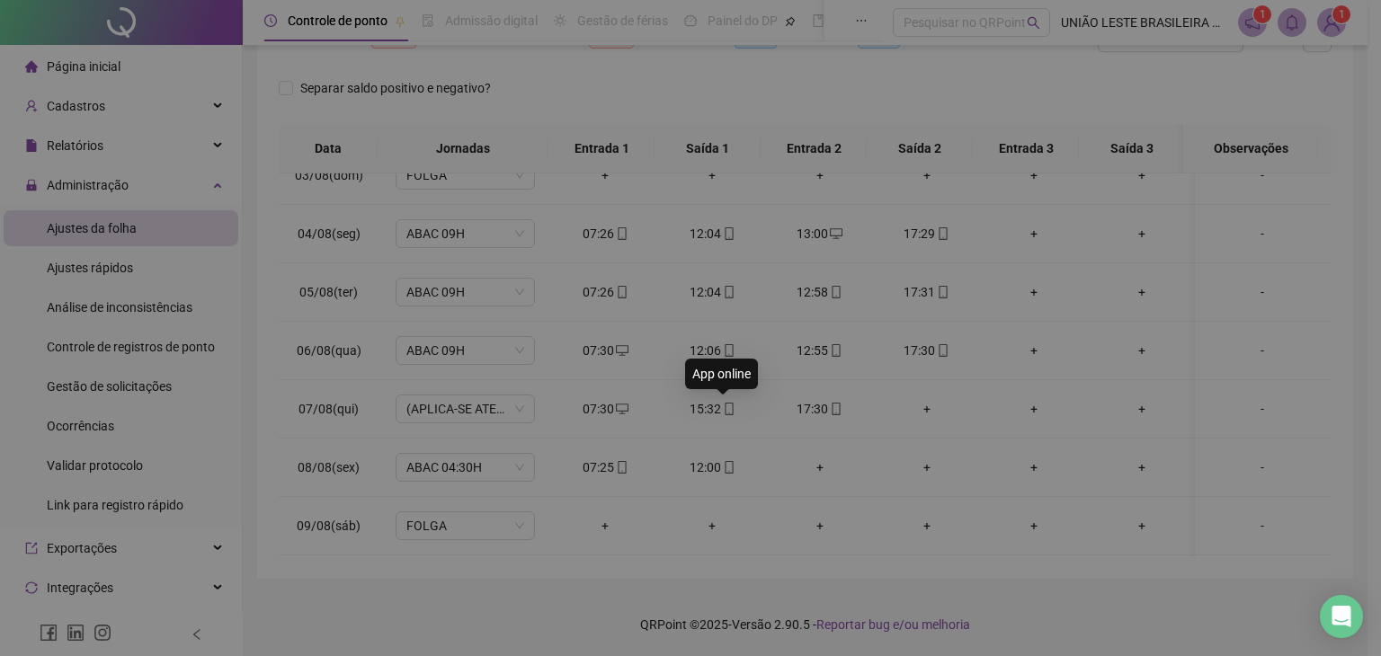
type input "**********"
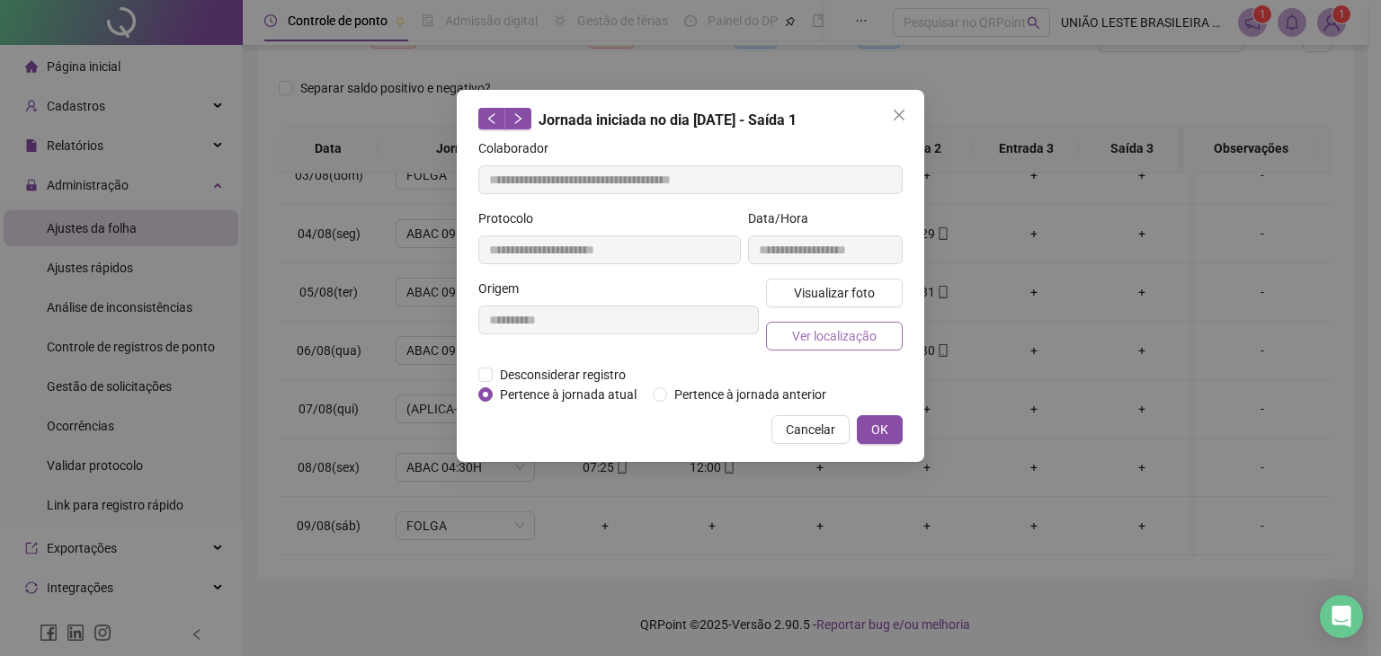
click at [831, 342] on span "Ver localização" at bounding box center [834, 336] width 85 height 20
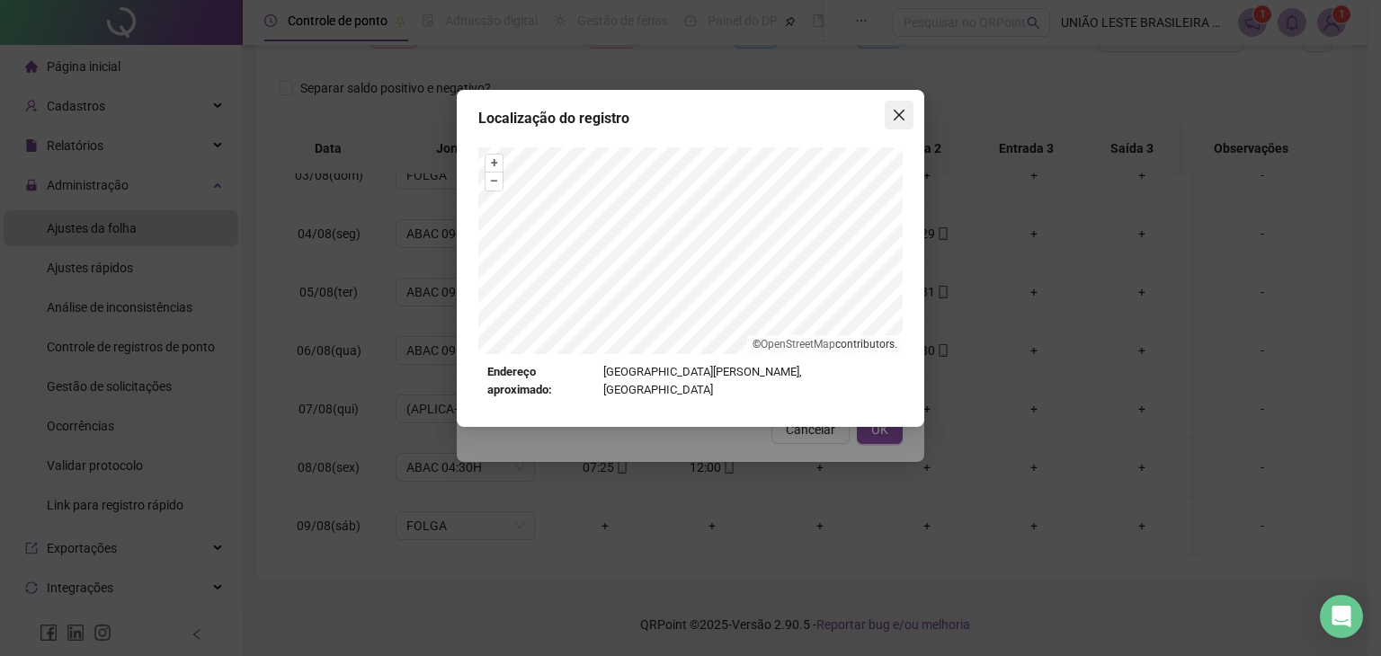
click at [891, 112] on span "Close" at bounding box center [899, 115] width 29 height 14
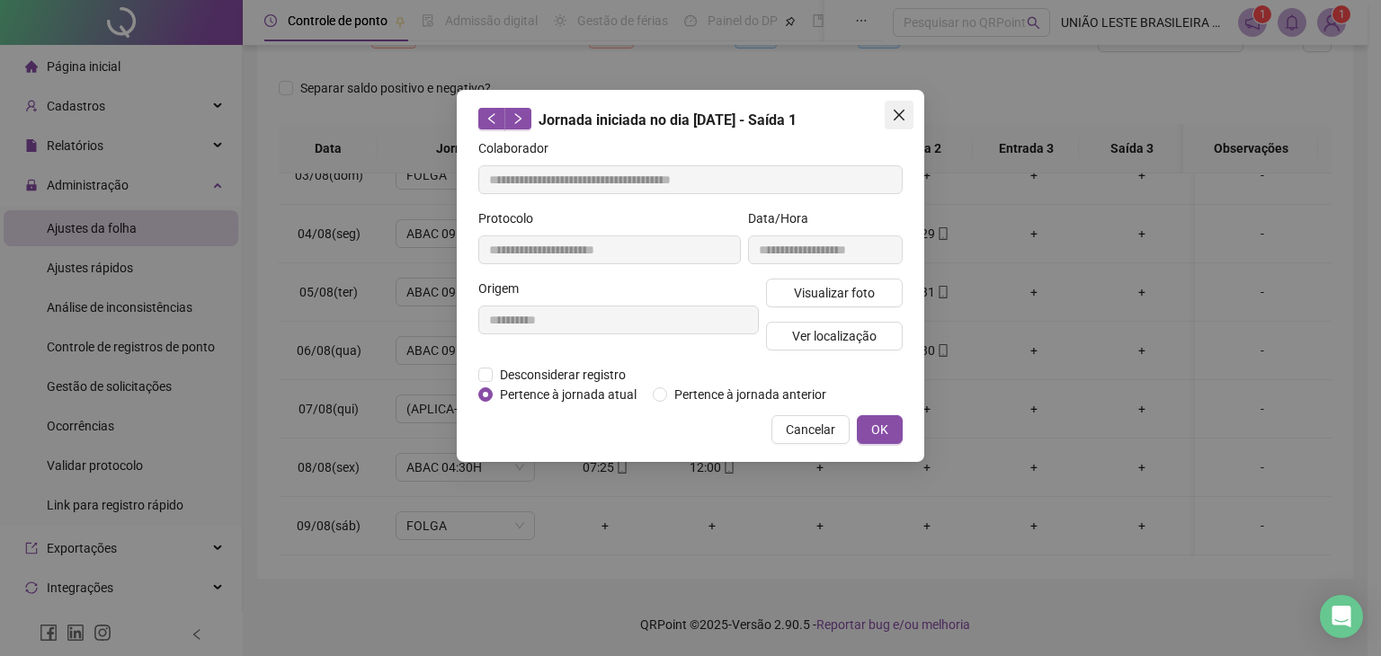
click at [898, 112] on icon "close" at bounding box center [899, 115] width 14 height 14
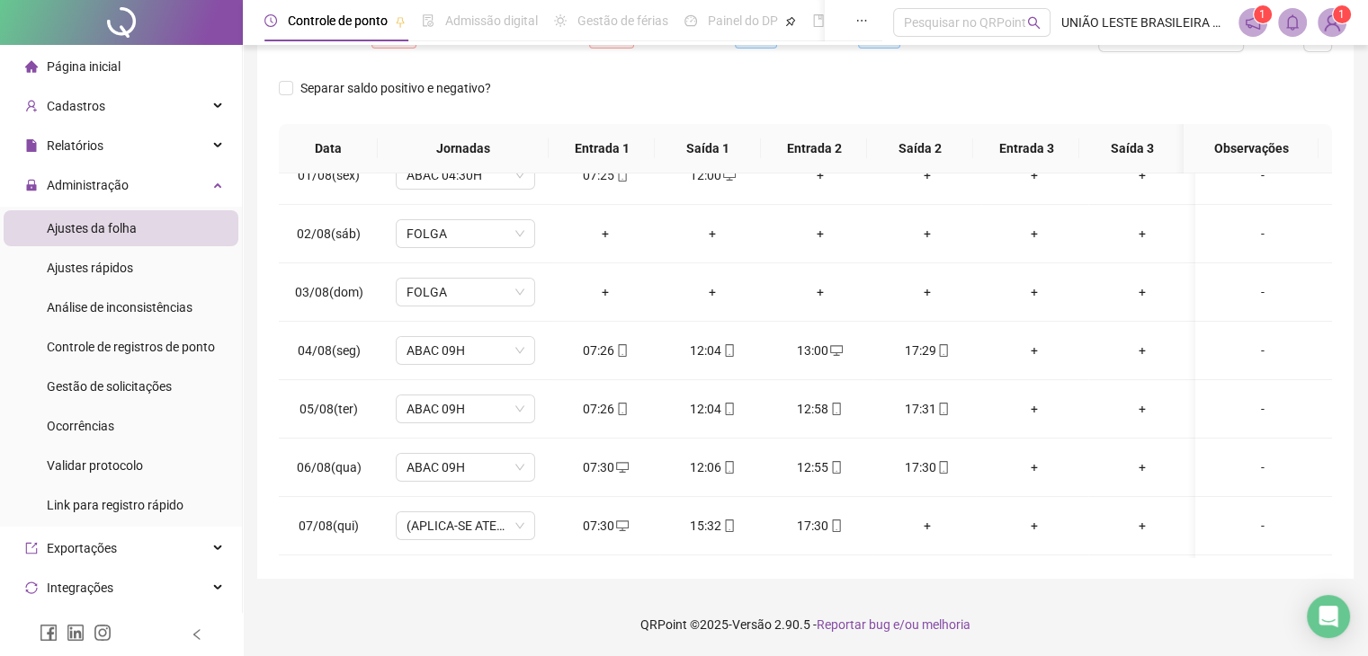
scroll to position [0, 0]
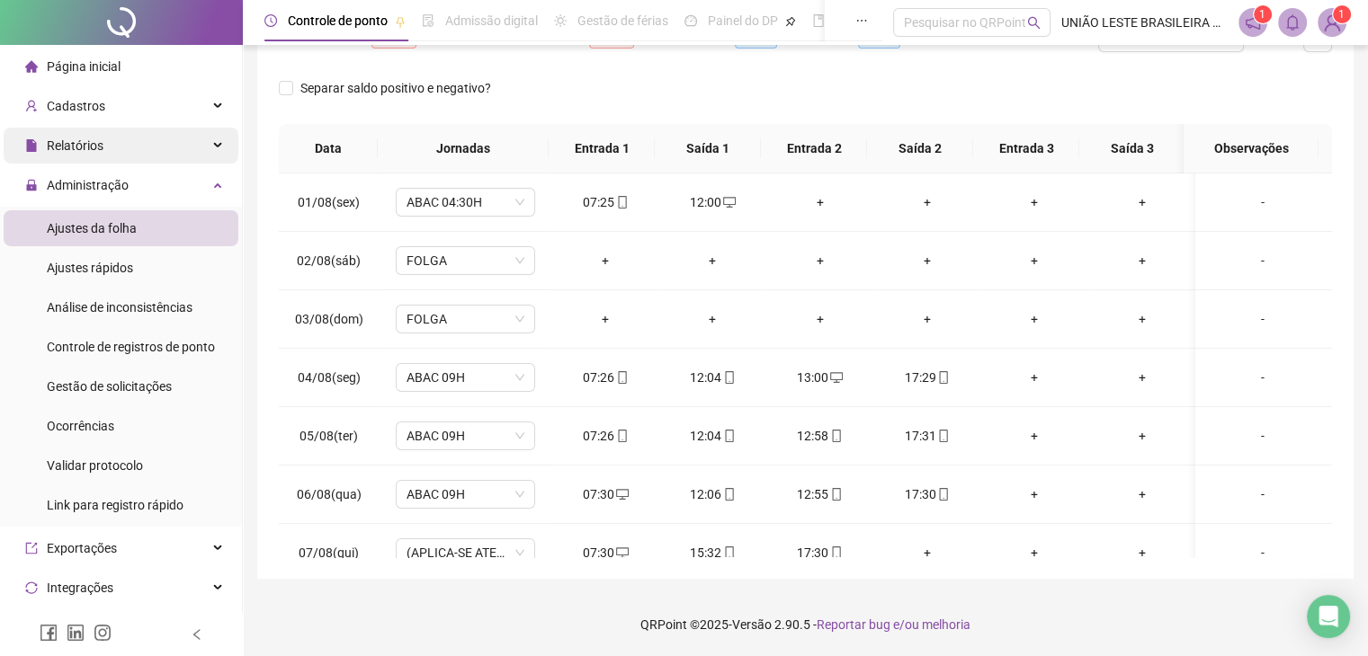
click at [101, 147] on span "Relatórios" at bounding box center [75, 145] width 57 height 14
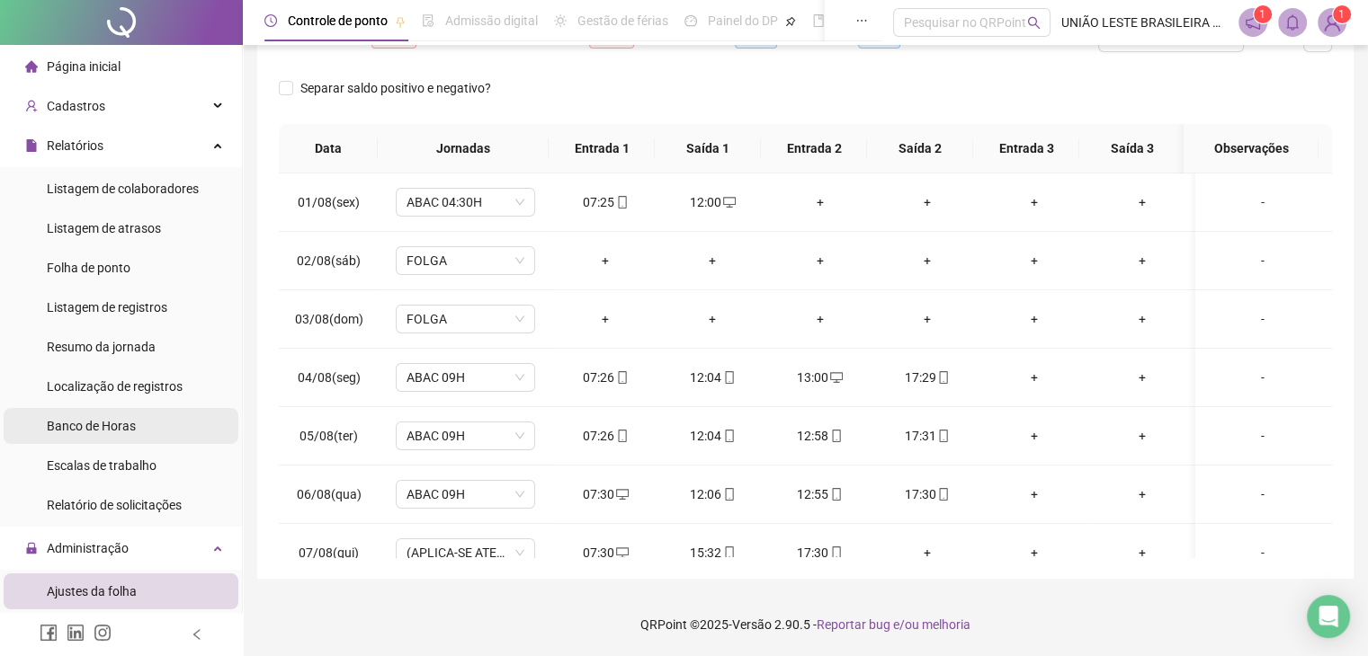
click at [97, 429] on span "Banco de Horas" at bounding box center [91, 426] width 89 height 14
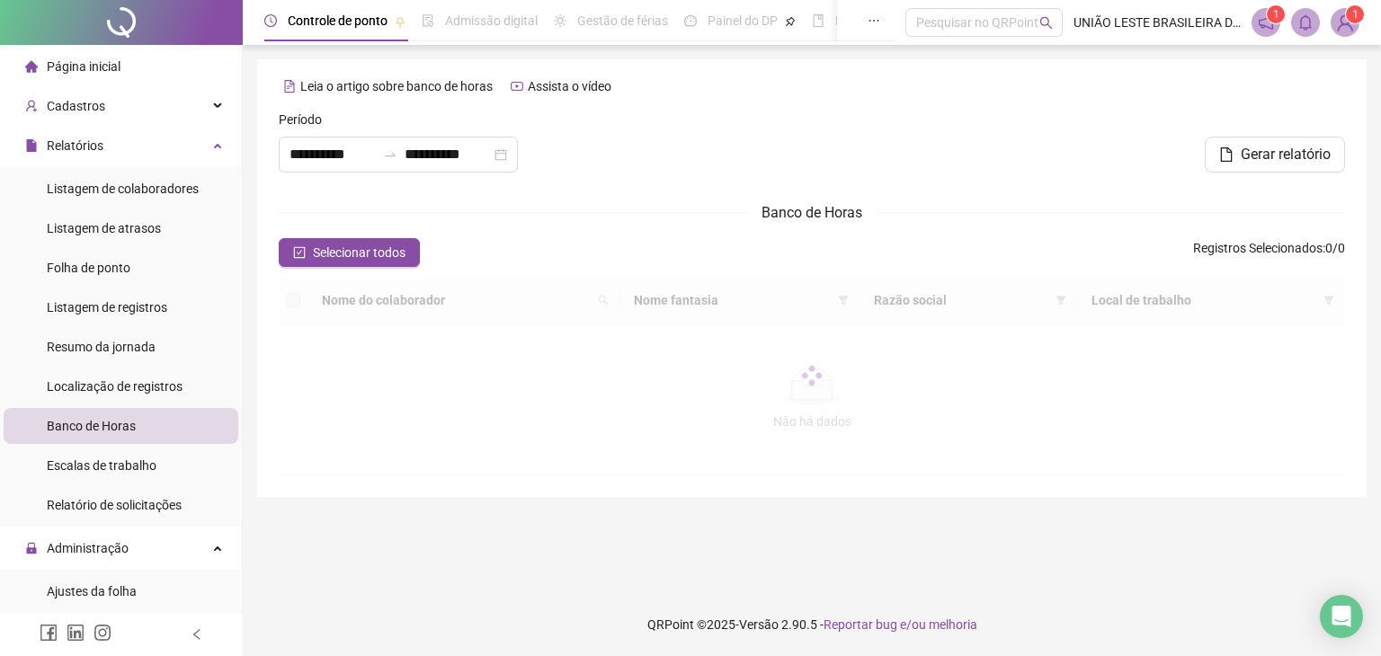
type input "**********"
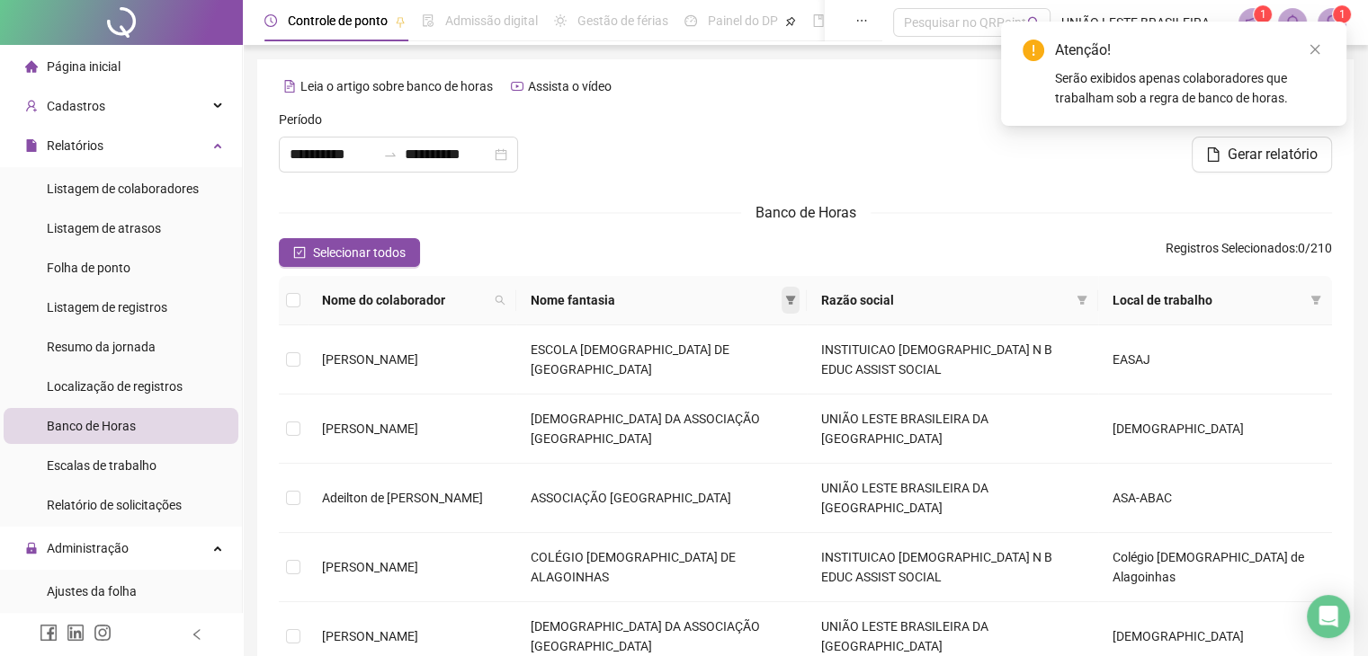
click at [796, 300] on icon "filter" at bounding box center [790, 300] width 11 height 11
click at [799, 307] on span at bounding box center [790, 300] width 18 height 27
click at [1087, 298] on icon "filter" at bounding box center [1081, 300] width 11 height 11
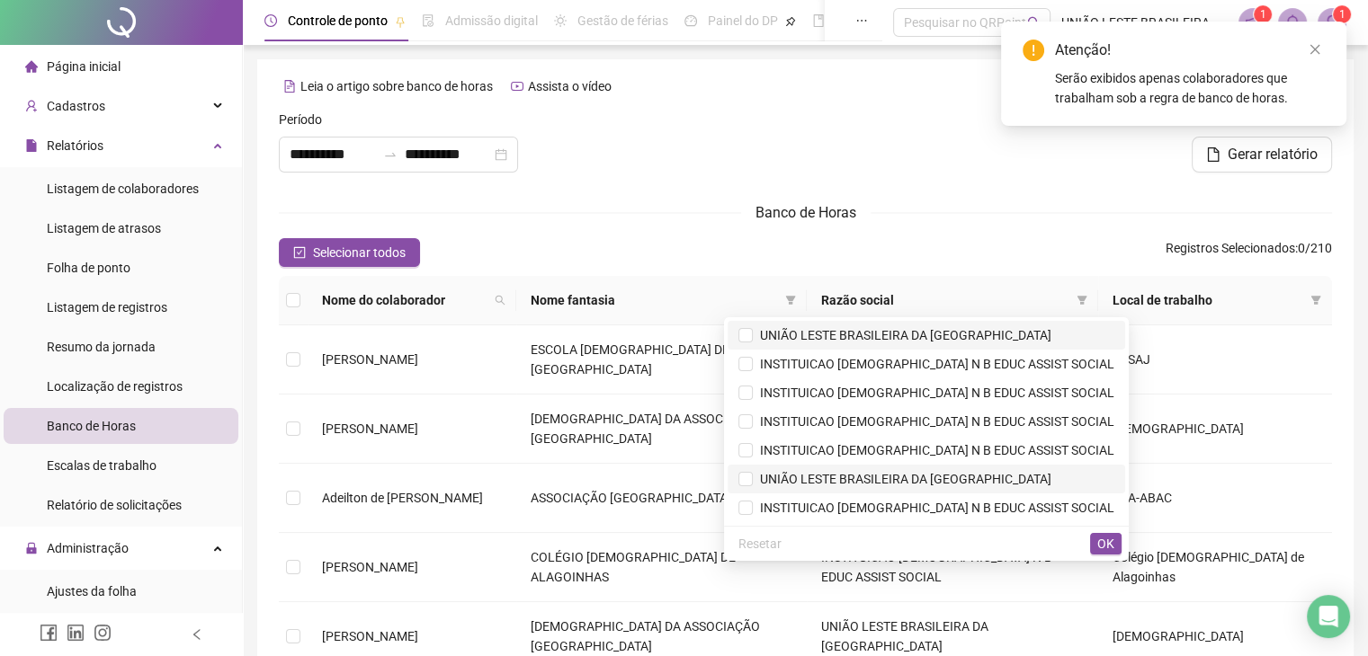
click at [953, 339] on span "UNIÃO LESTE BRASILEIRA DA [GEOGRAPHIC_DATA]" at bounding box center [902, 335] width 299 height 14
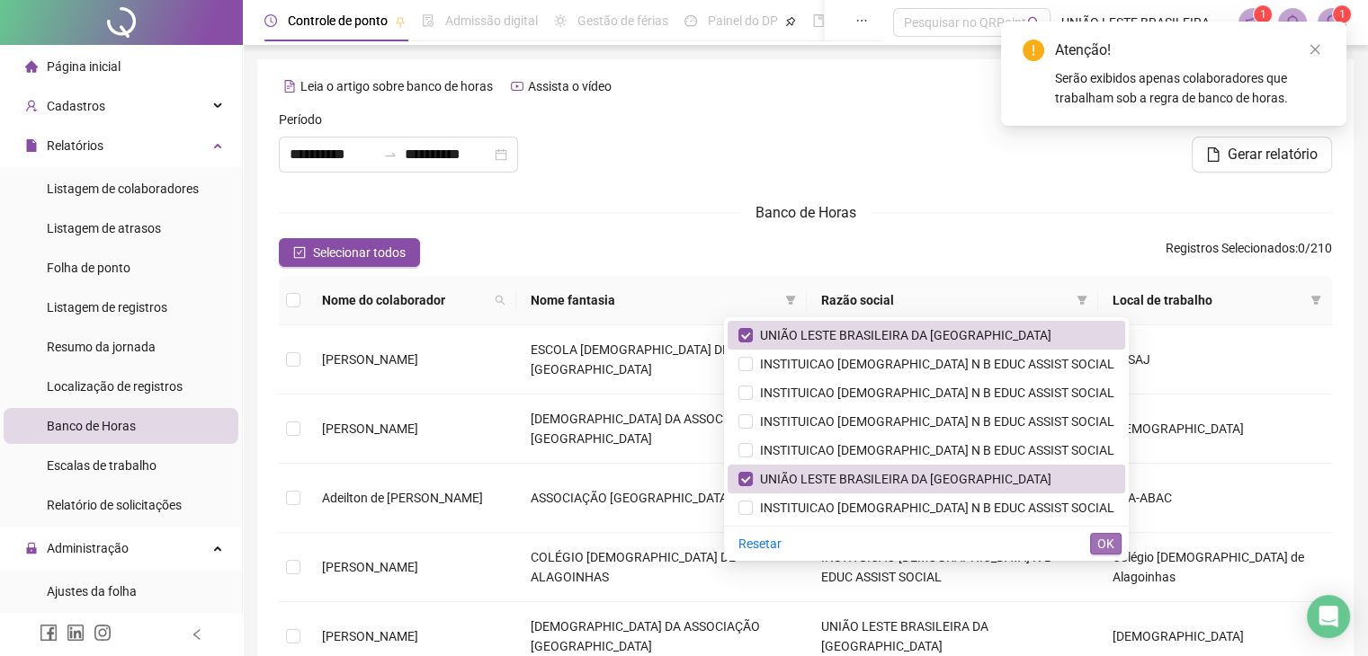
click at [1097, 543] on span "OK" at bounding box center [1105, 544] width 17 height 20
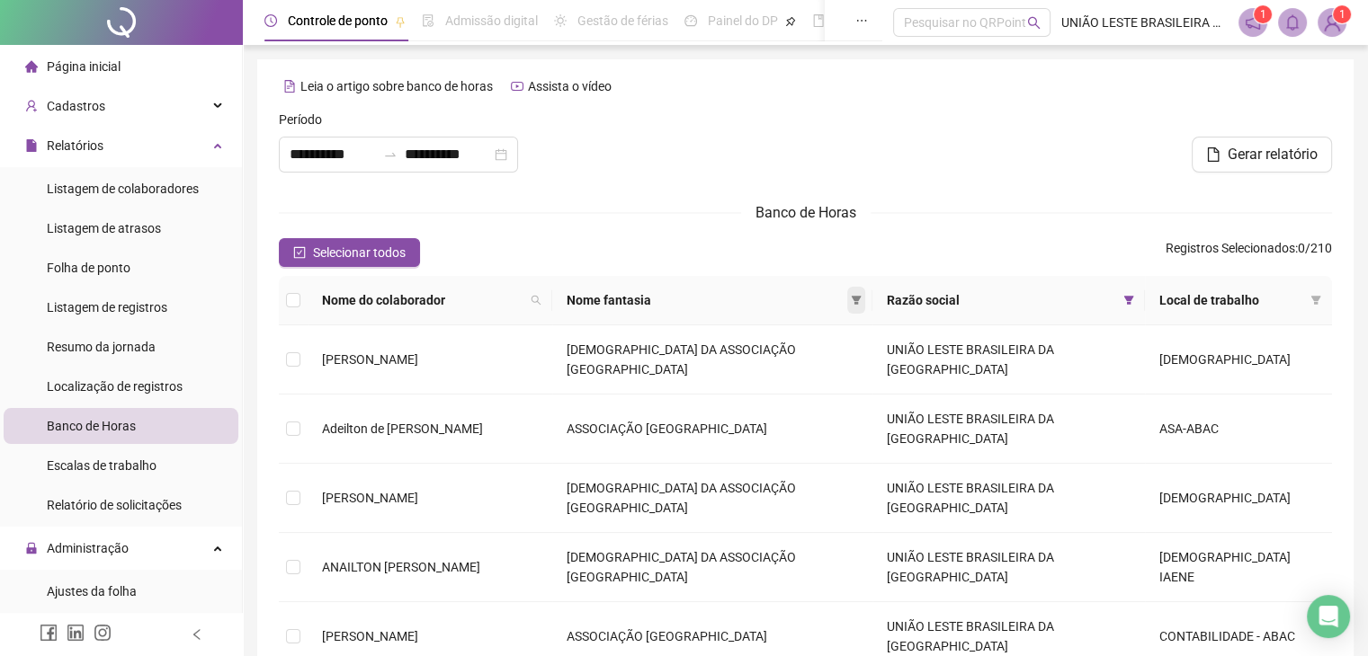
click at [861, 299] on icon "filter" at bounding box center [856, 300] width 10 height 9
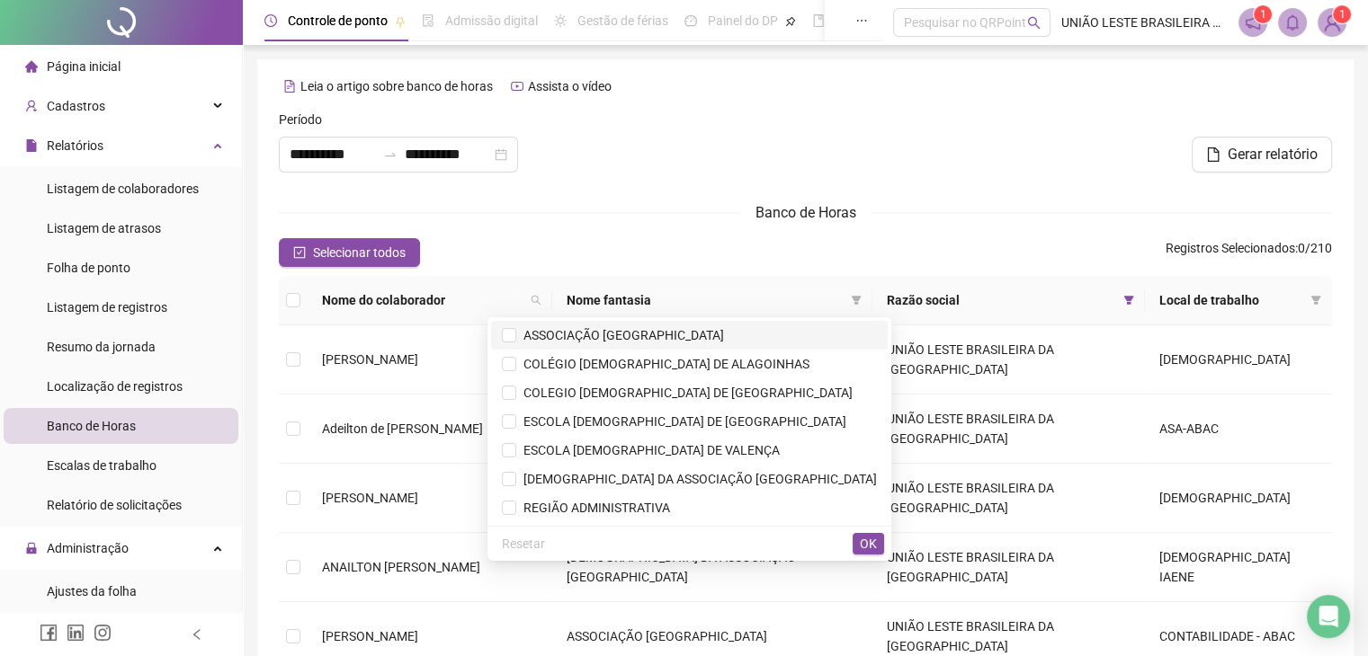
click at [698, 341] on span "ASSOCIAÇÃO [GEOGRAPHIC_DATA]" at bounding box center [620, 335] width 208 height 14
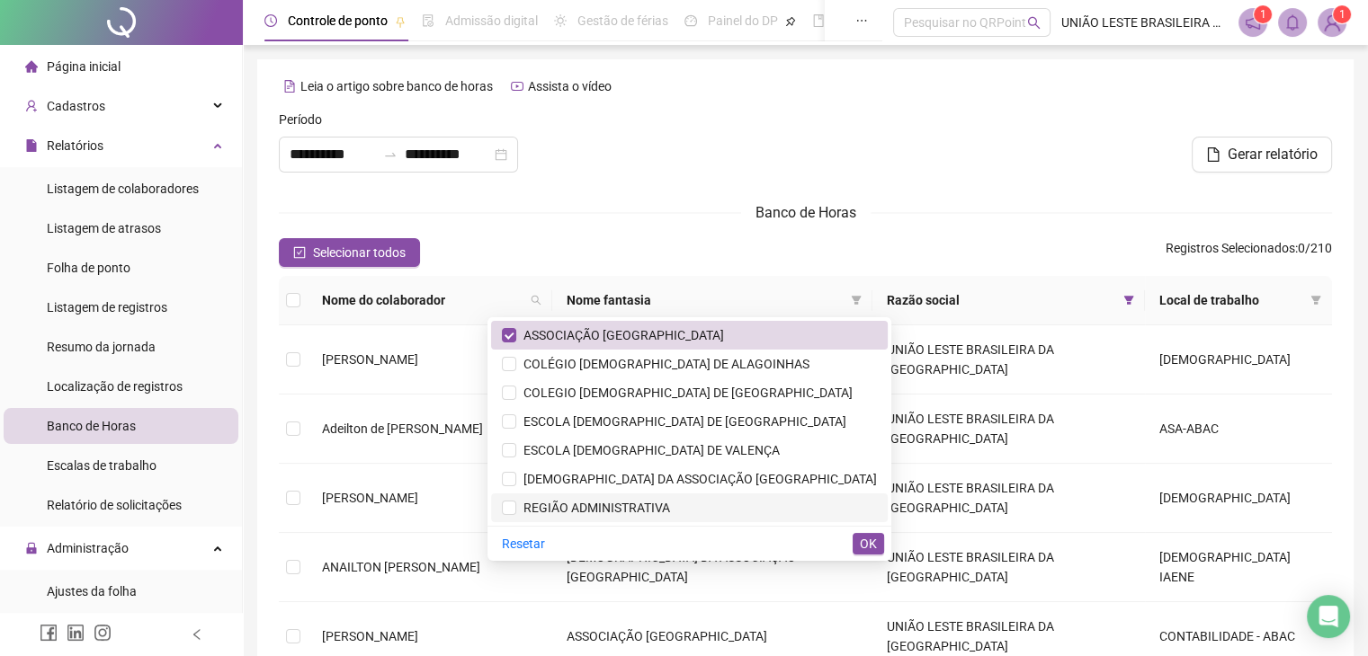
click at [670, 511] on span "REGIÃO ADMINISTRATIVA" at bounding box center [593, 508] width 154 height 14
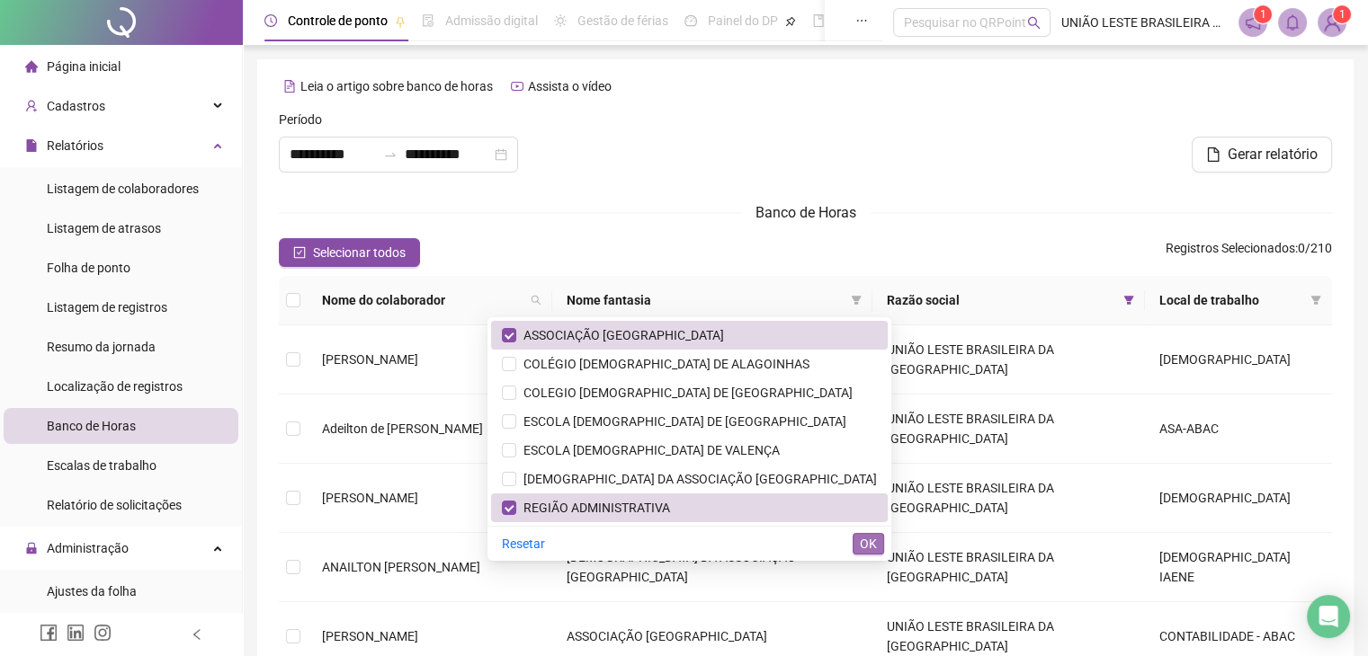
click at [864, 543] on span "OK" at bounding box center [868, 544] width 17 height 20
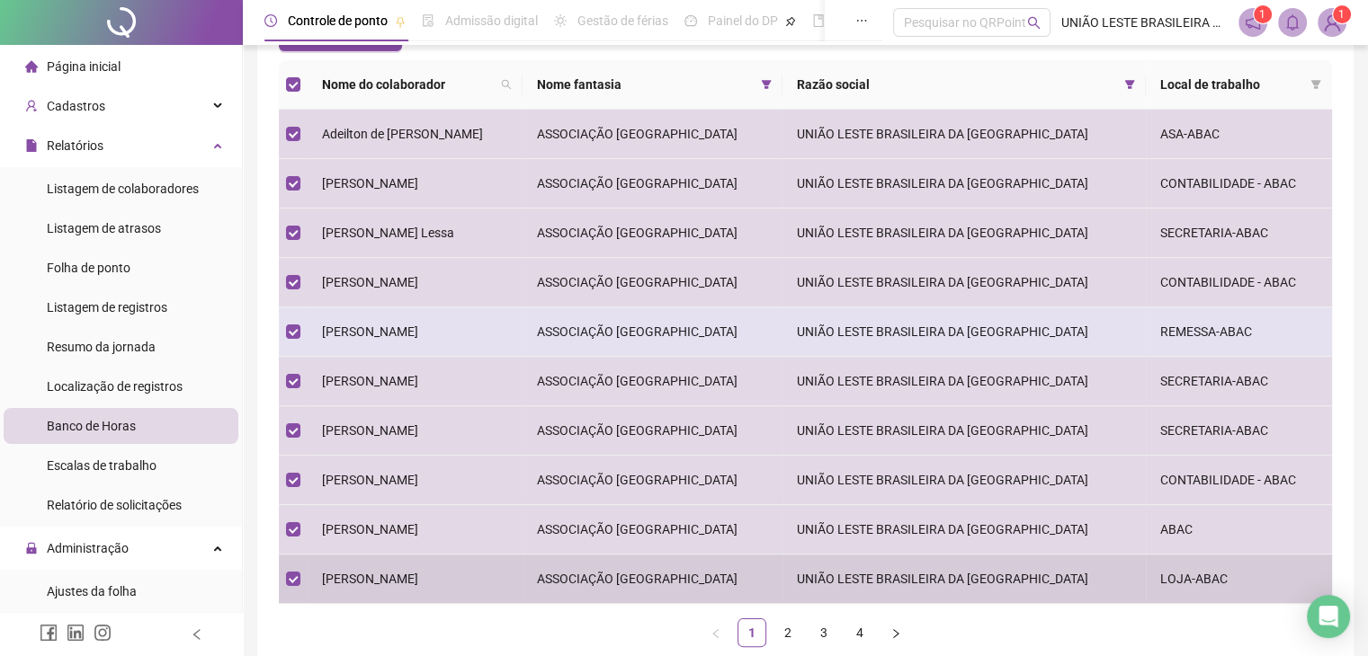
scroll to position [252, 0]
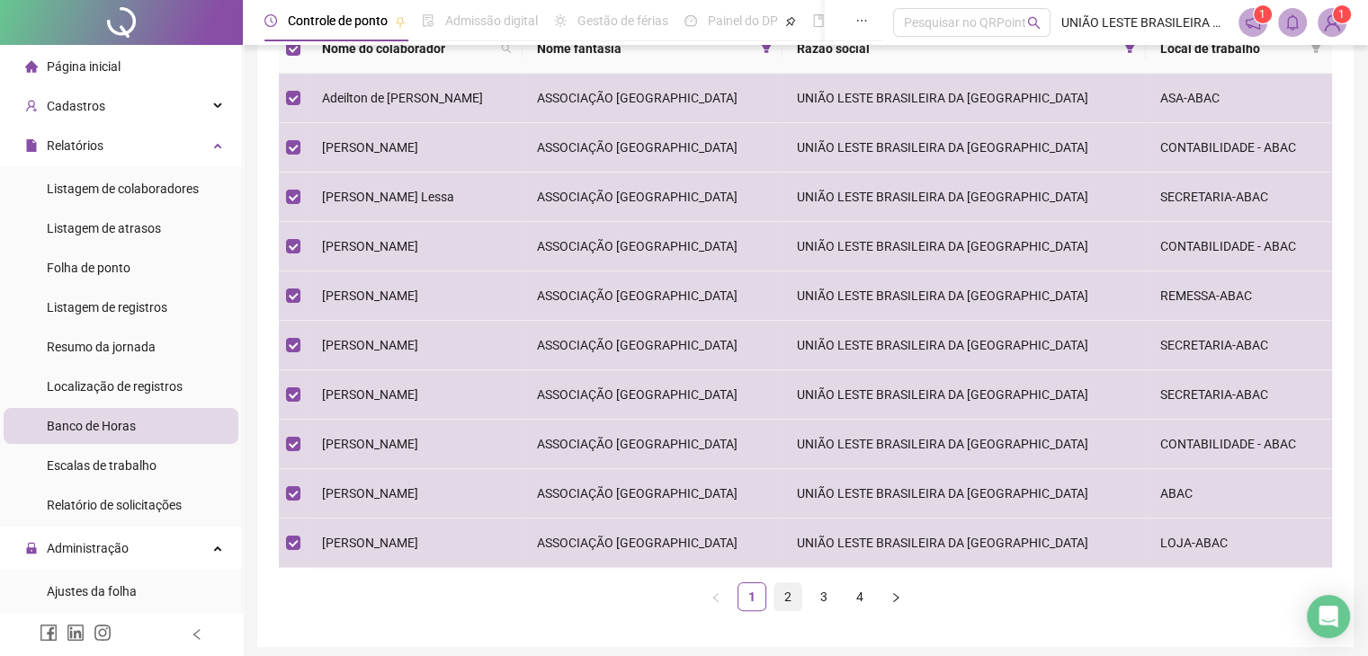
click at [784, 595] on link "2" at bounding box center [787, 597] width 27 height 27
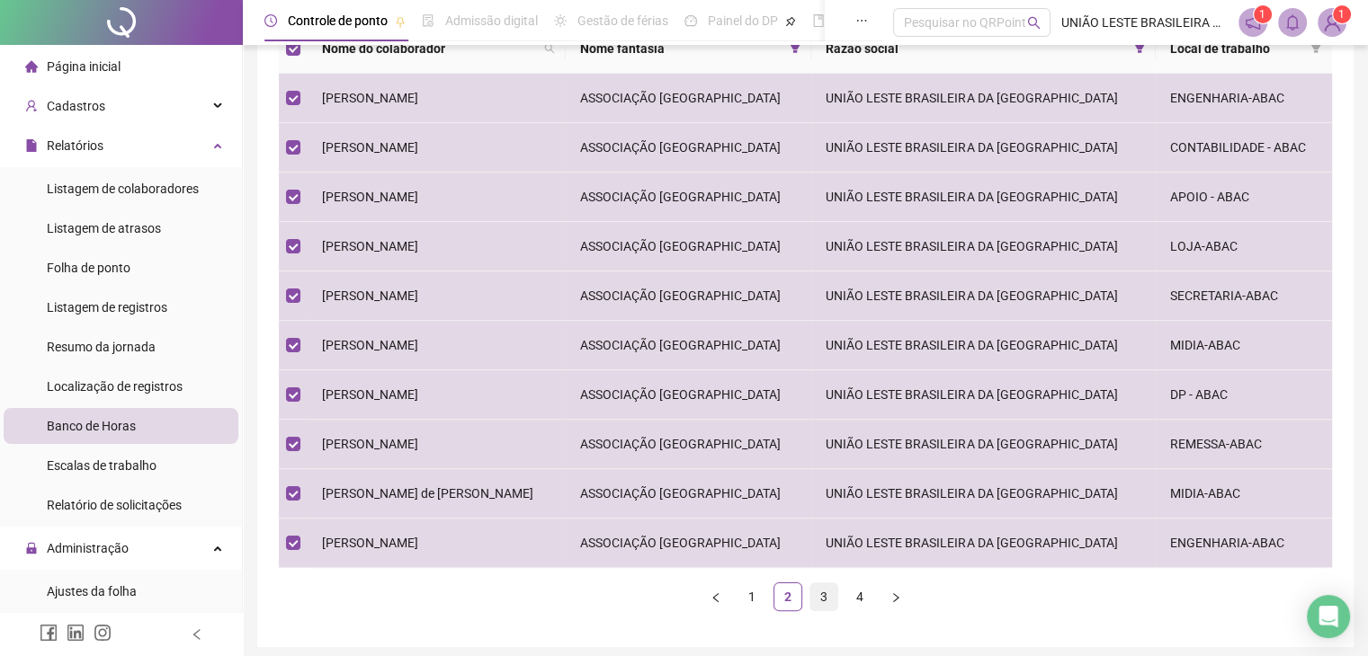
click at [834, 597] on link "3" at bounding box center [823, 597] width 27 height 27
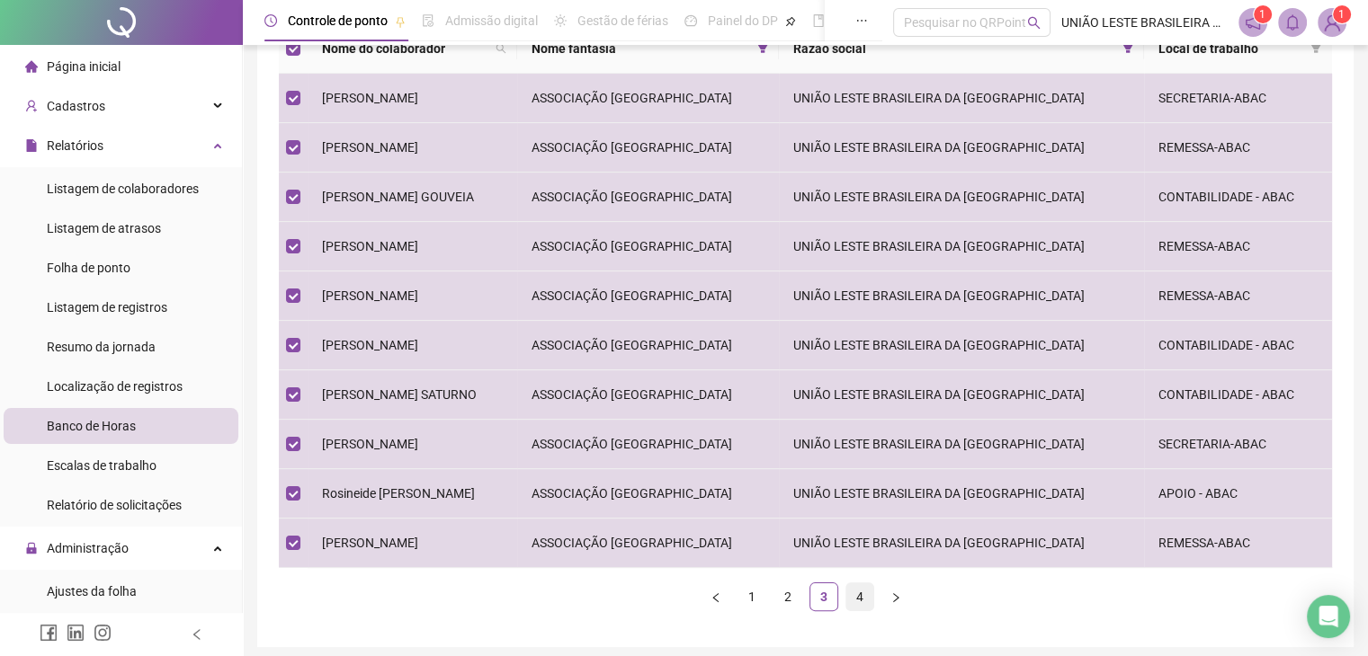
click at [869, 599] on link "4" at bounding box center [859, 597] width 27 height 27
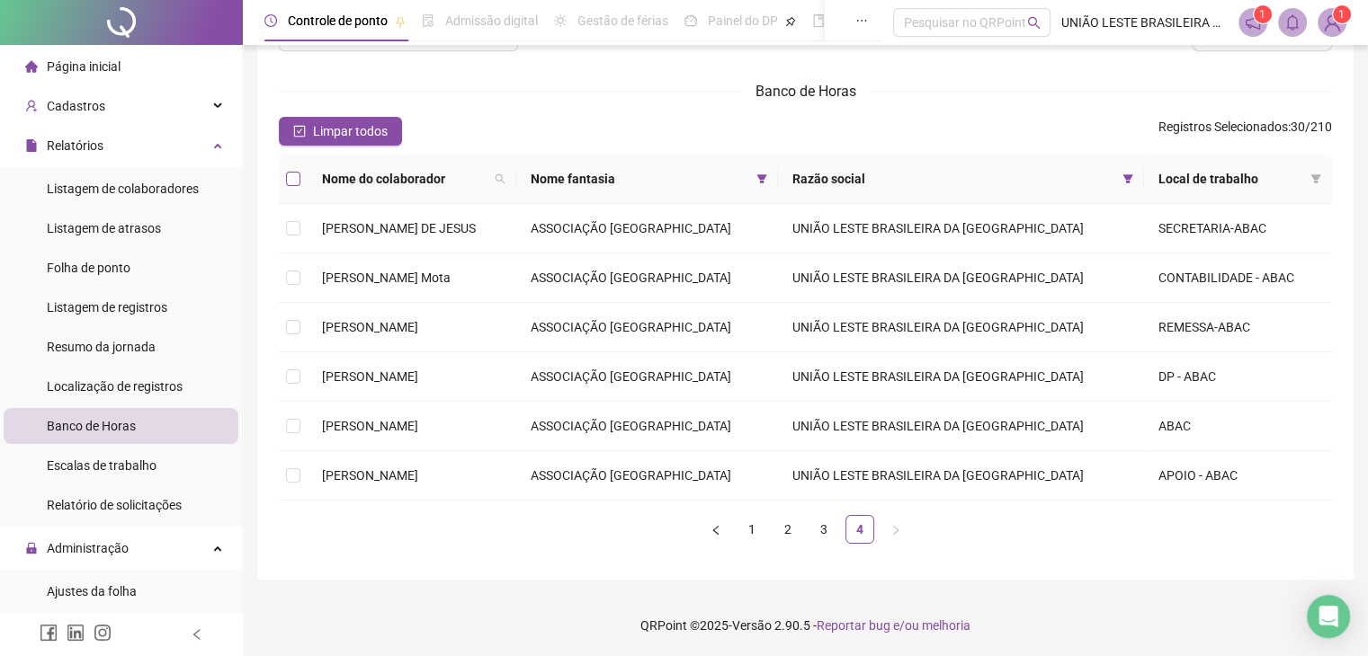
click at [297, 170] on label at bounding box center [293, 179] width 14 height 20
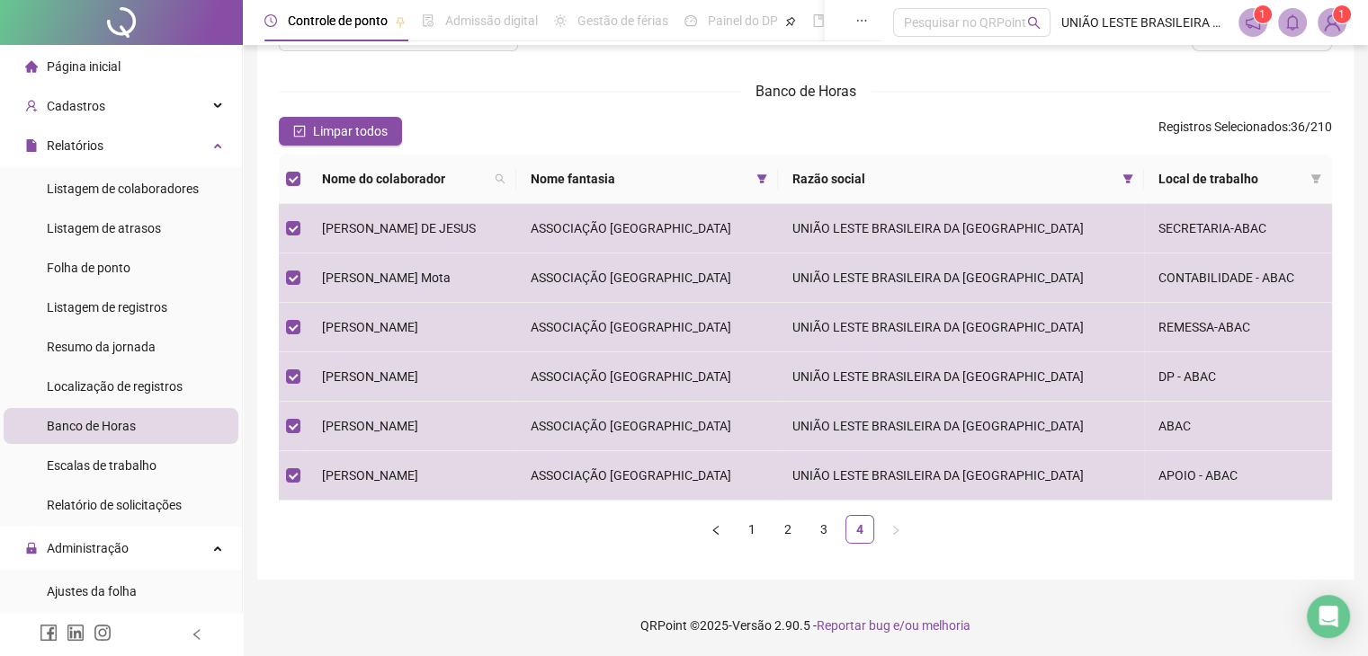
click at [1363, 85] on div "**********" at bounding box center [805, 268] width 1125 height 779
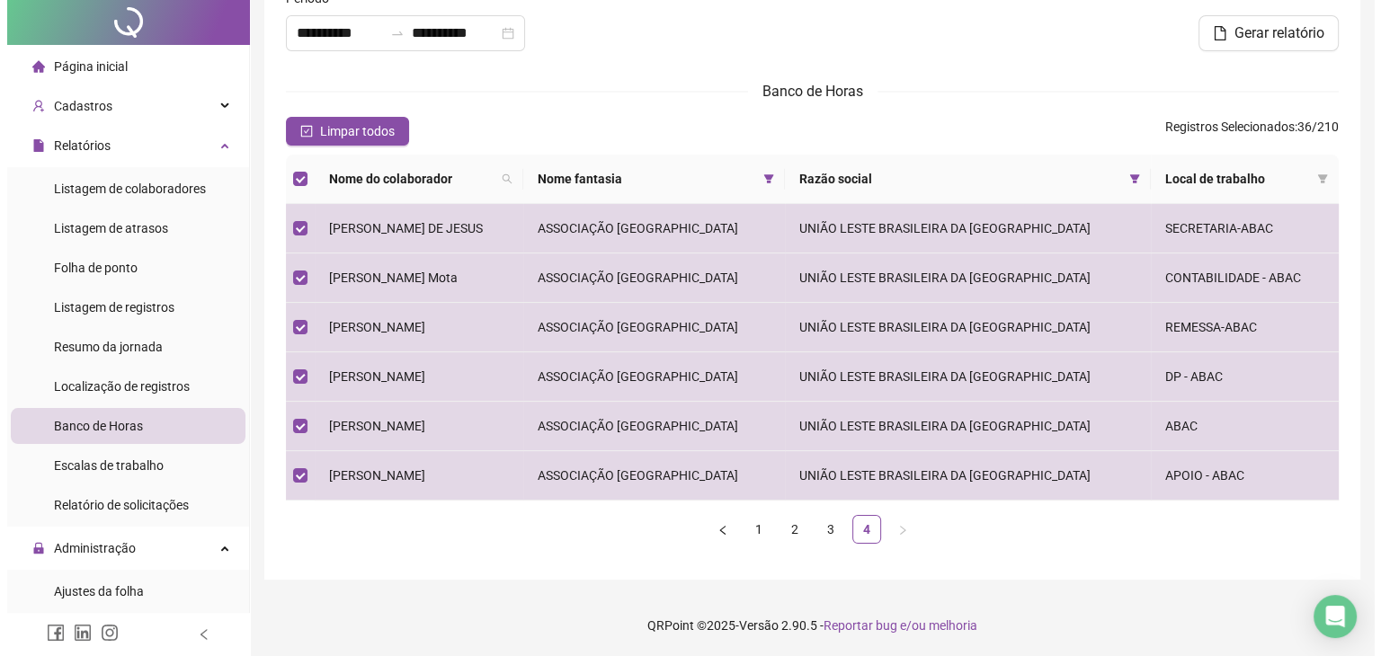
scroll to position [0, 0]
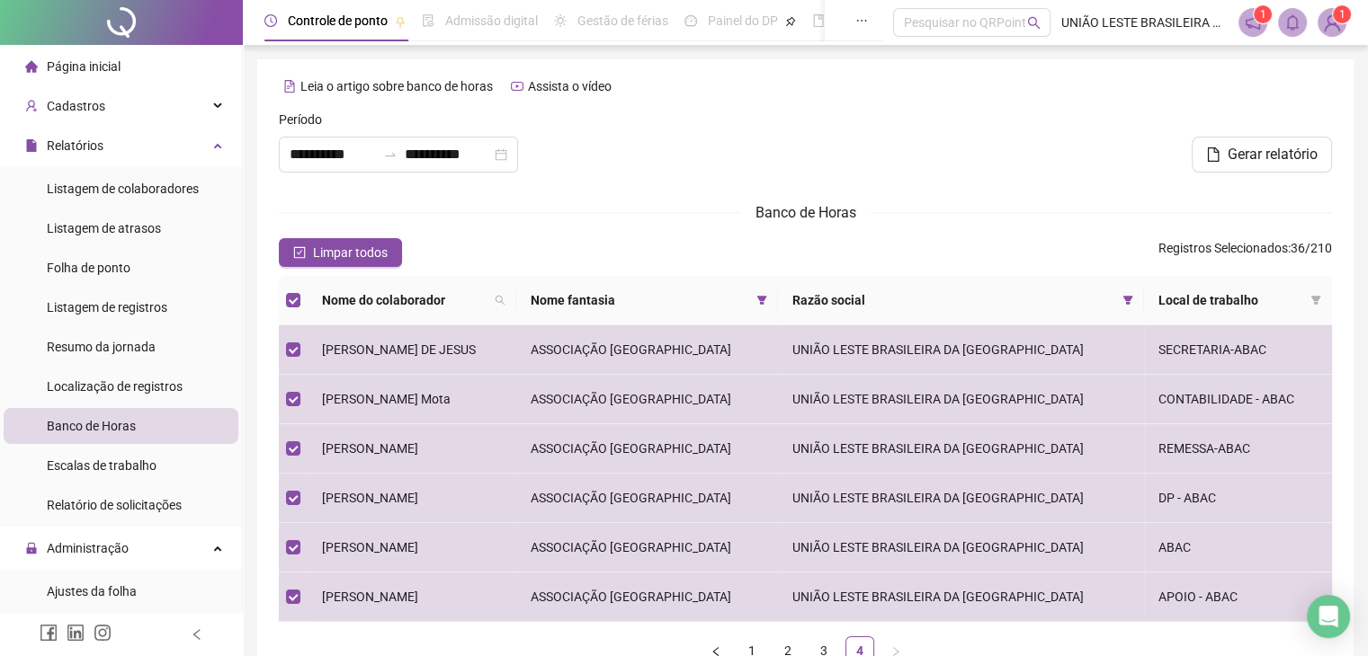
click at [1249, 177] on div "Gerar relatório" at bounding box center [1161, 148] width 356 height 77
click at [1230, 152] on span "Gerar relatório" at bounding box center [1272, 155] width 90 height 22
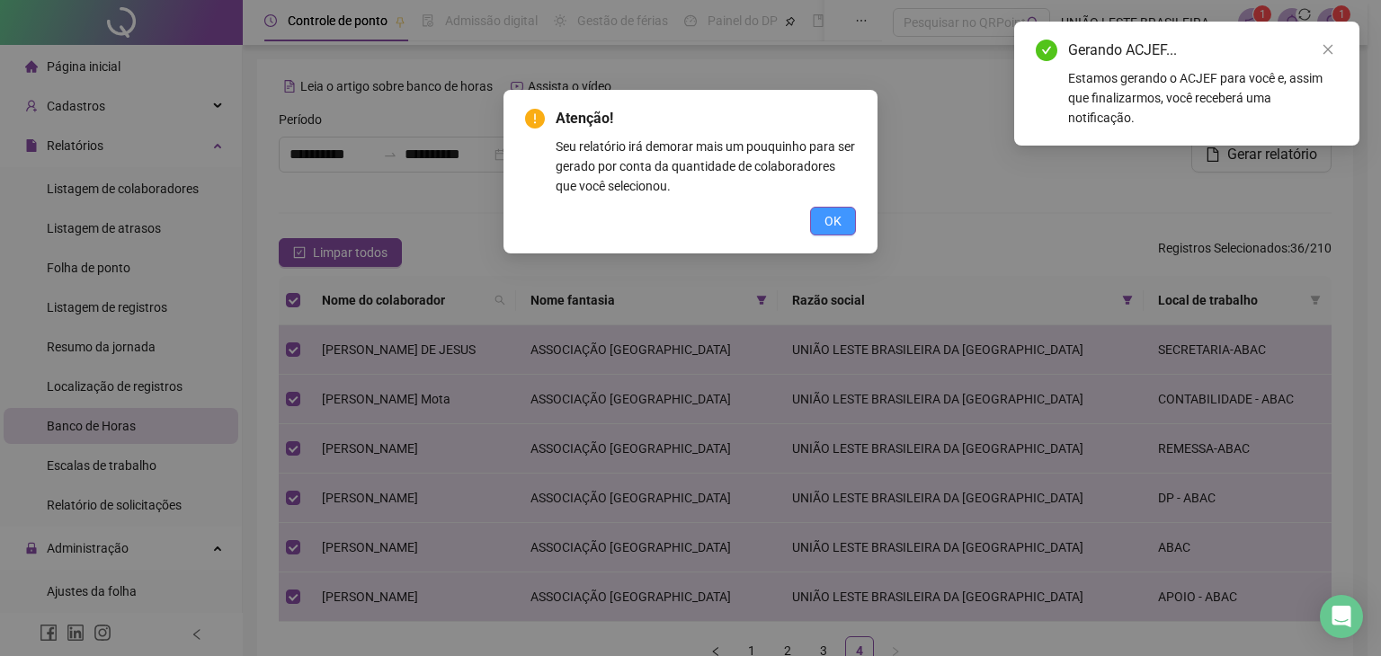
click at [828, 220] on span "OK" at bounding box center [833, 221] width 17 height 20
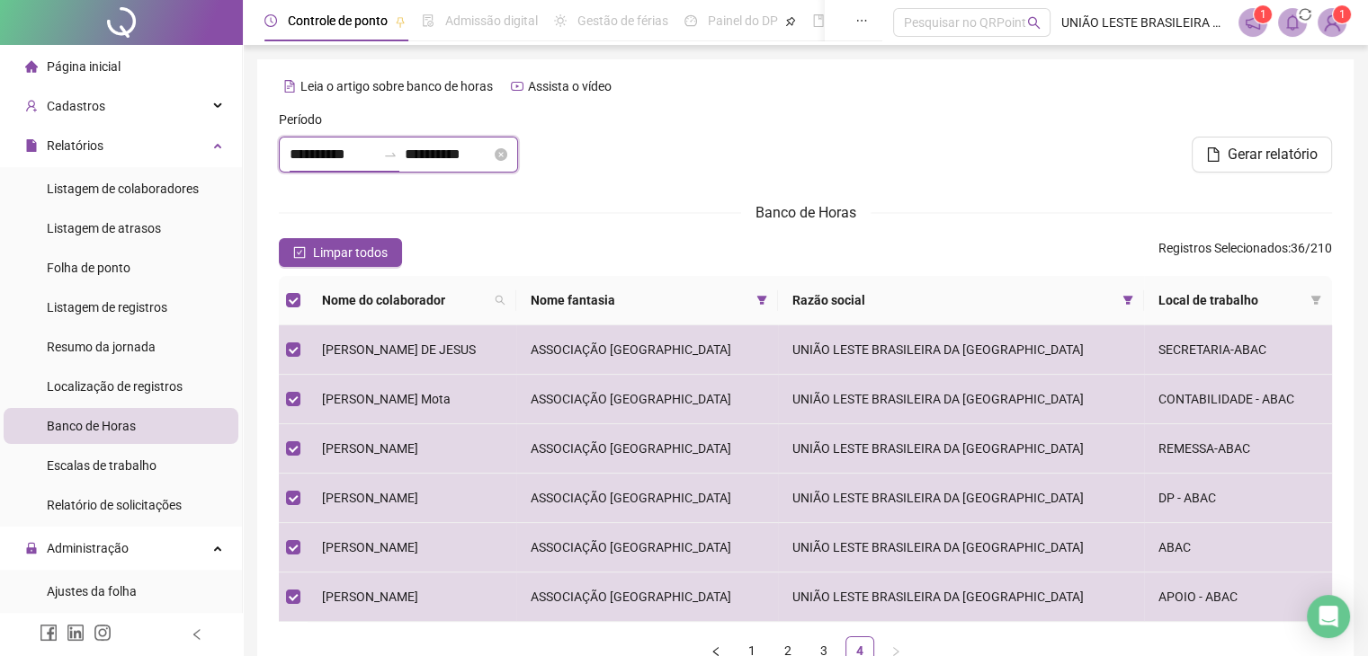
click at [350, 151] on input "**********" at bounding box center [333, 155] width 86 height 22
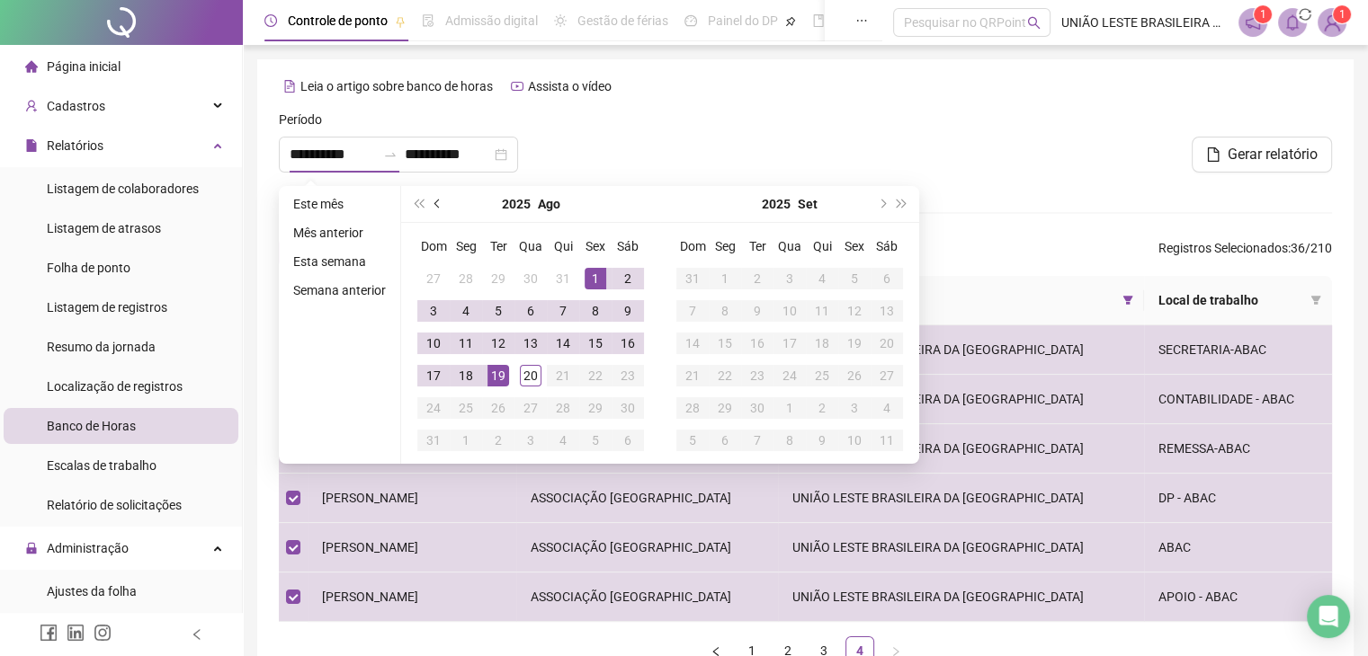
click at [439, 202] on span "prev-year" at bounding box center [438, 204] width 9 height 9
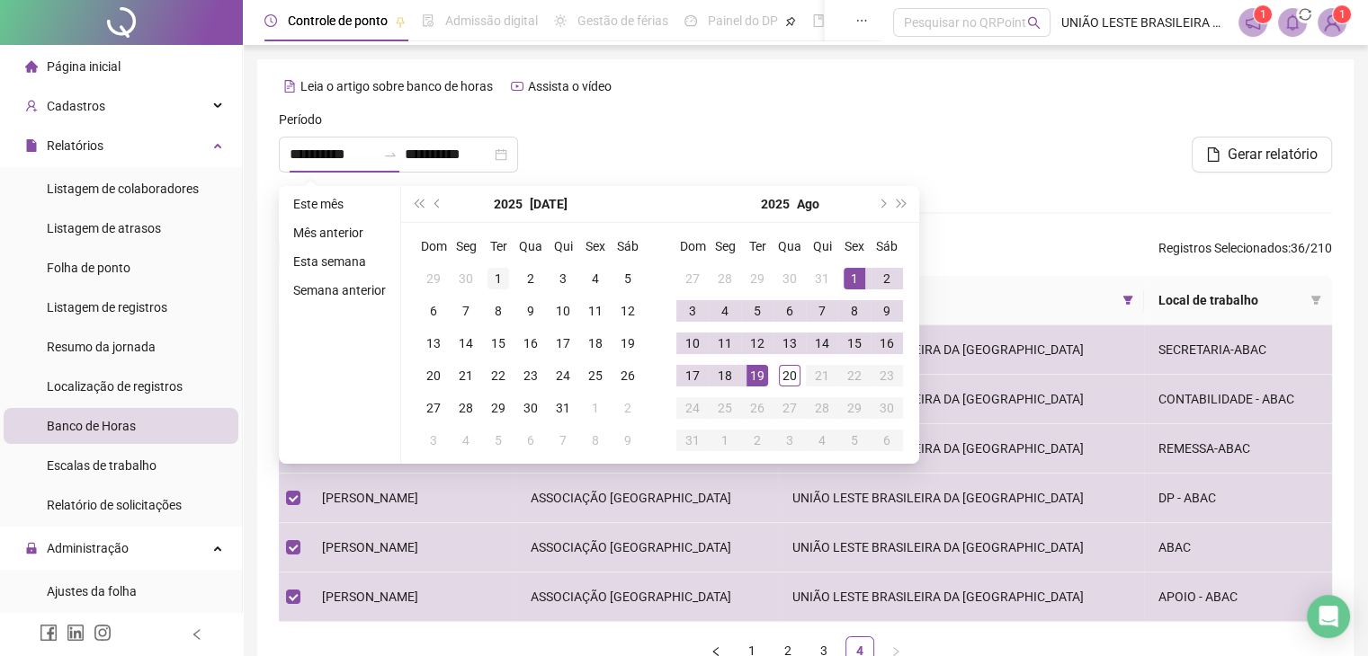
type input "**********"
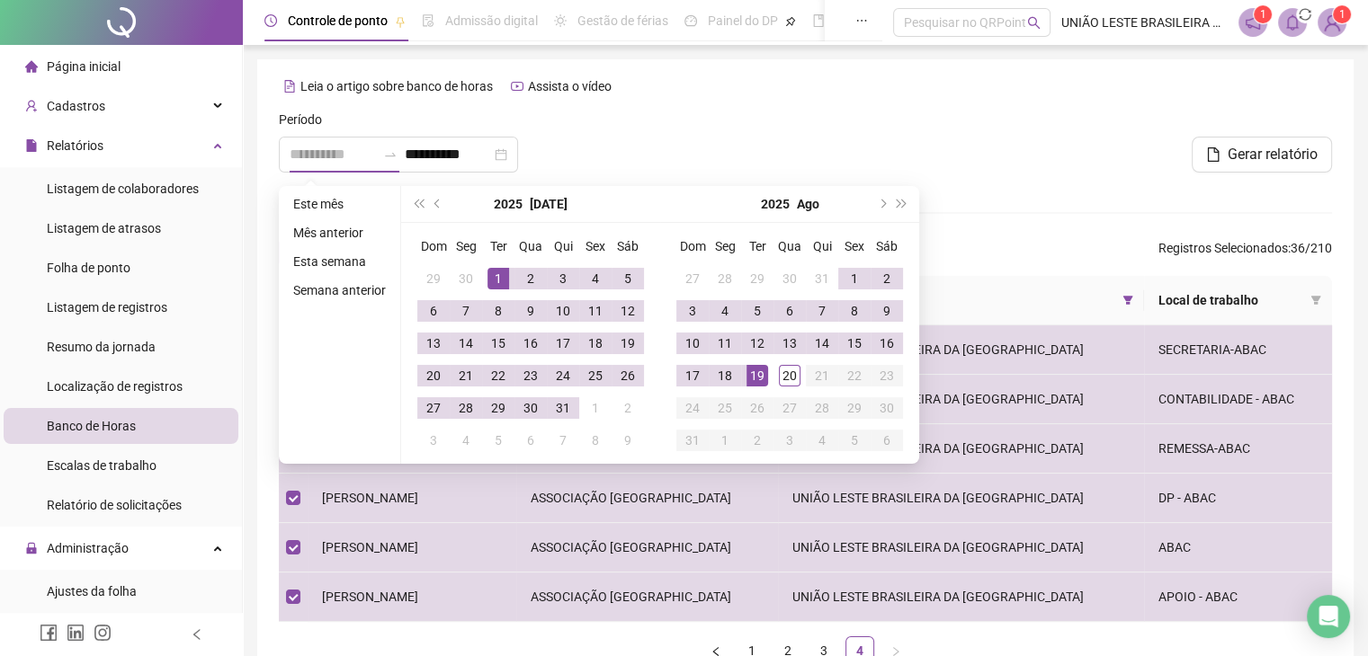
click at [493, 281] on div "1" at bounding box center [498, 279] width 22 height 22
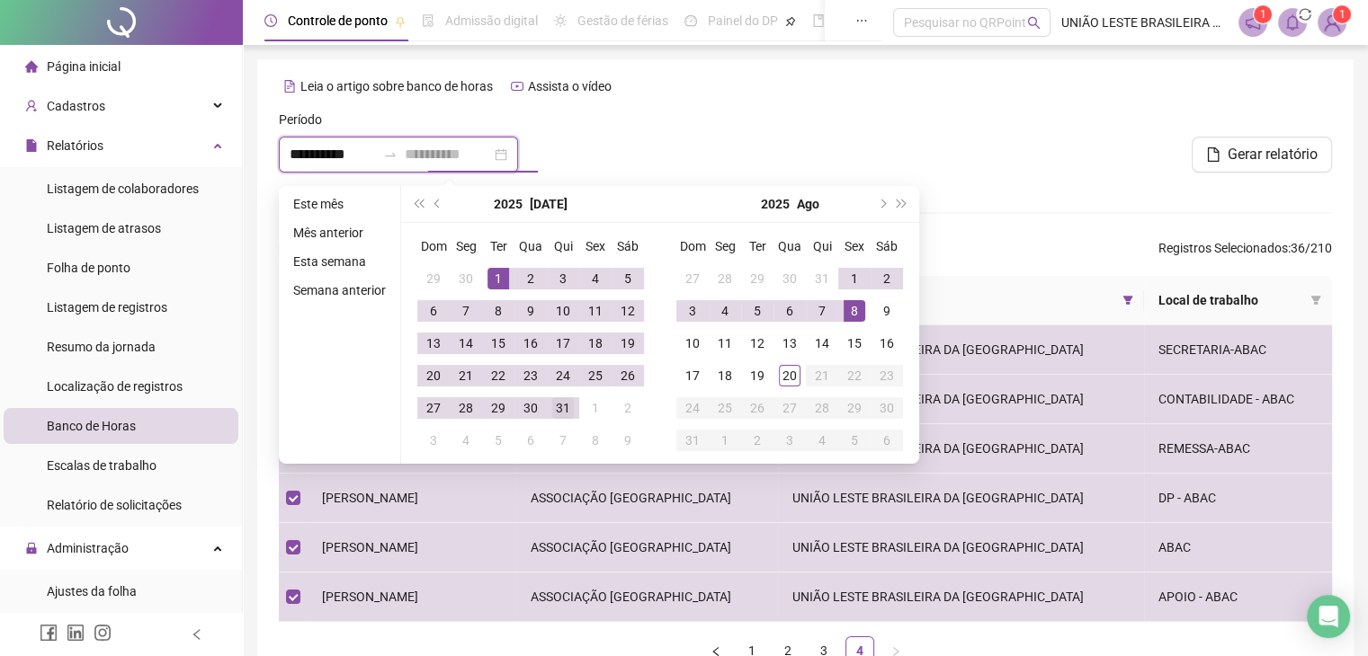
type input "**********"
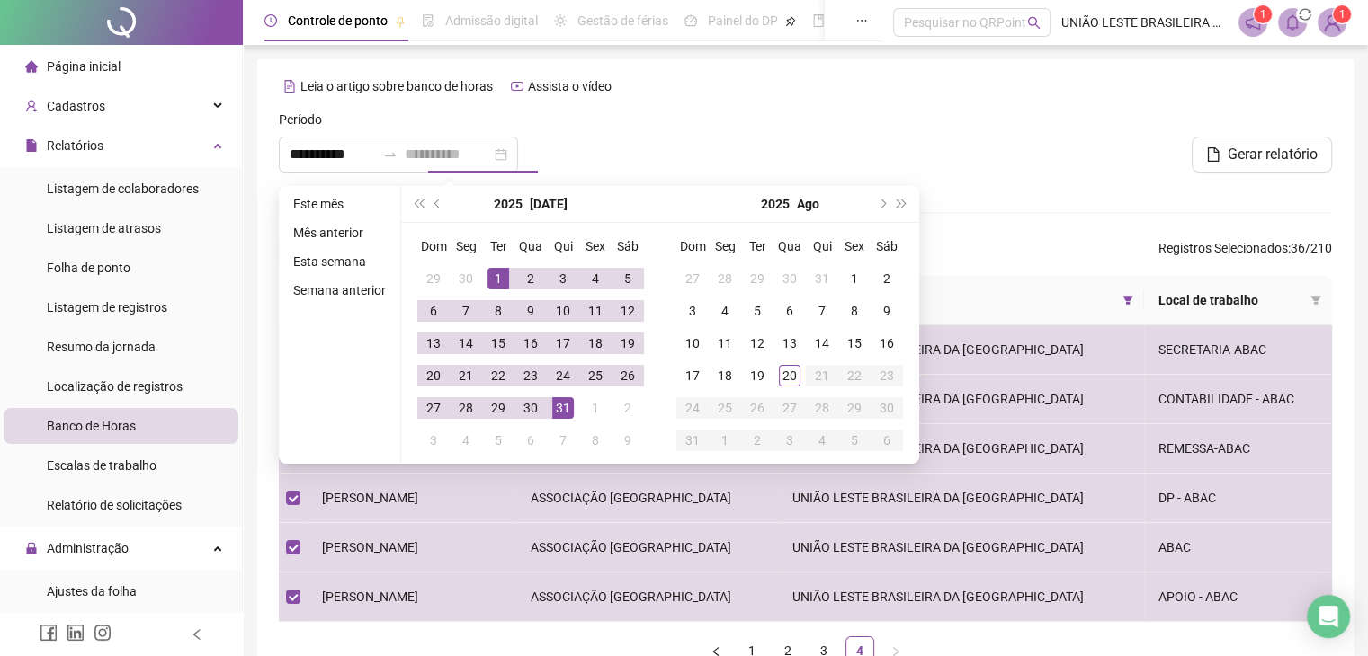
click at [558, 406] on div "31" at bounding box center [563, 408] width 22 height 22
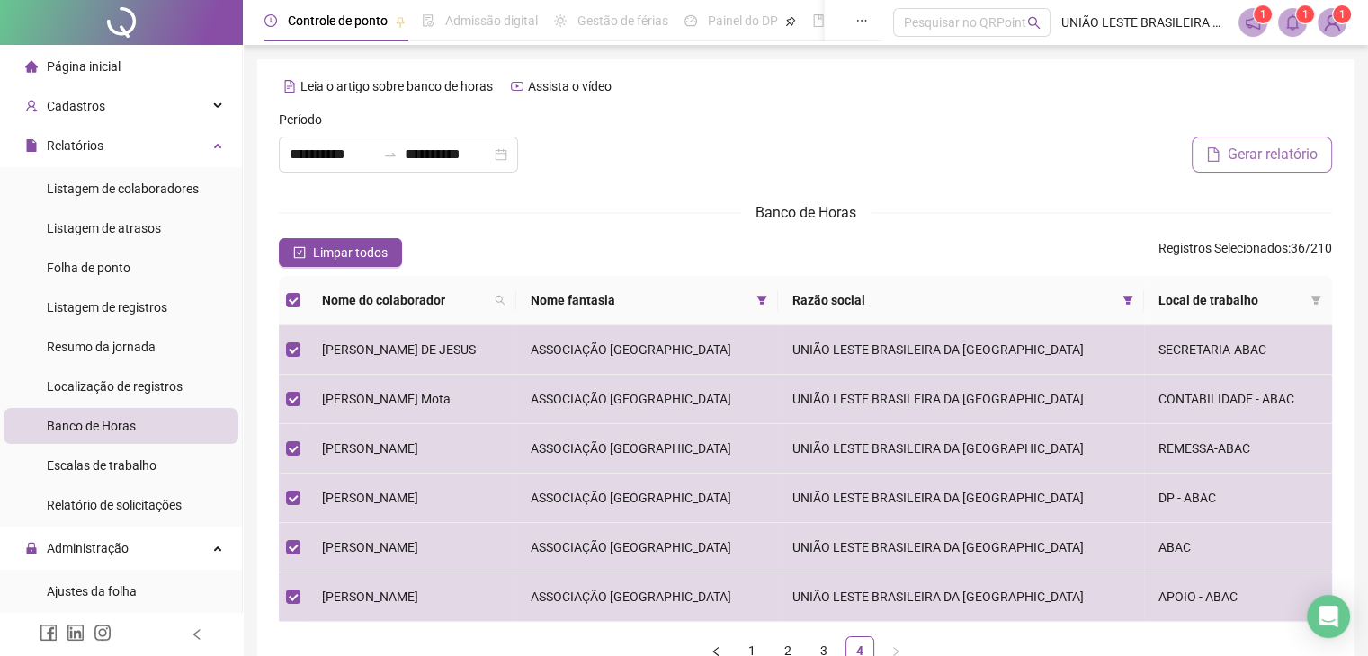
click at [1261, 161] on span "Gerar relatório" at bounding box center [1272, 155] width 90 height 22
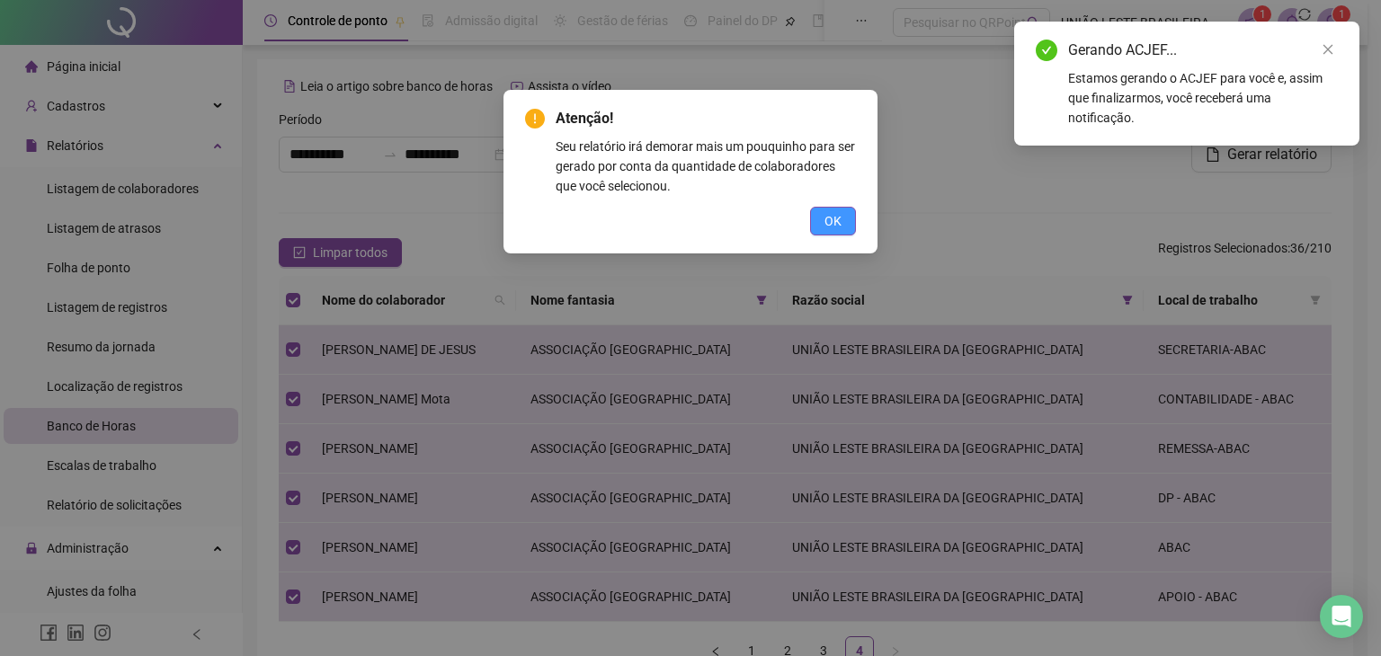
click at [841, 222] on span "OK" at bounding box center [833, 221] width 17 height 20
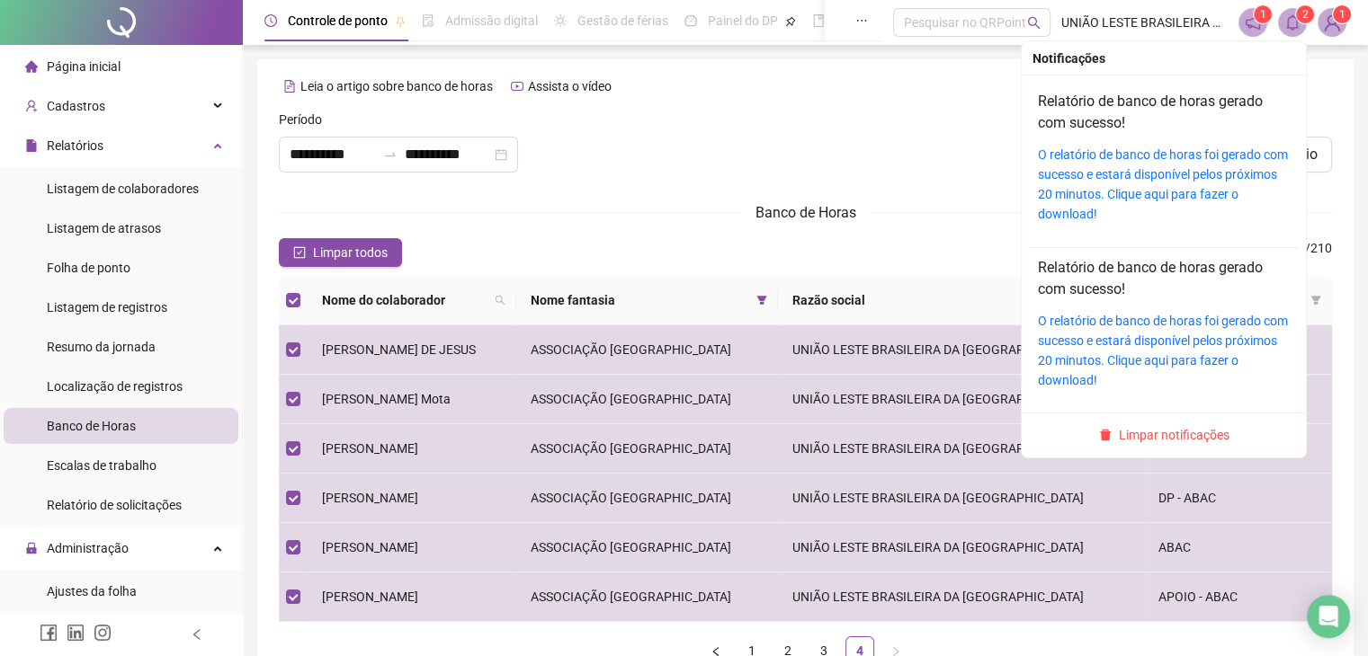
click at [1305, 22] on span "2" at bounding box center [1305, 14] width 6 height 18
click at [1076, 346] on link "O relatório de banco de horas foi gerado com sucesso e estará disponível pelos …" at bounding box center [1163, 351] width 250 height 74
click at [1090, 170] on link "O relatório de banco de horas foi gerado com sucesso e estará disponível pelos …" at bounding box center [1163, 184] width 250 height 74
click at [1181, 183] on div "O relatório de banco de horas foi gerado com sucesso e estará disponível pelos …" at bounding box center [1164, 184] width 252 height 79
click at [1133, 173] on link "O relatório de banco de horas foi gerado com sucesso e estará disponível pelos …" at bounding box center [1163, 184] width 250 height 74
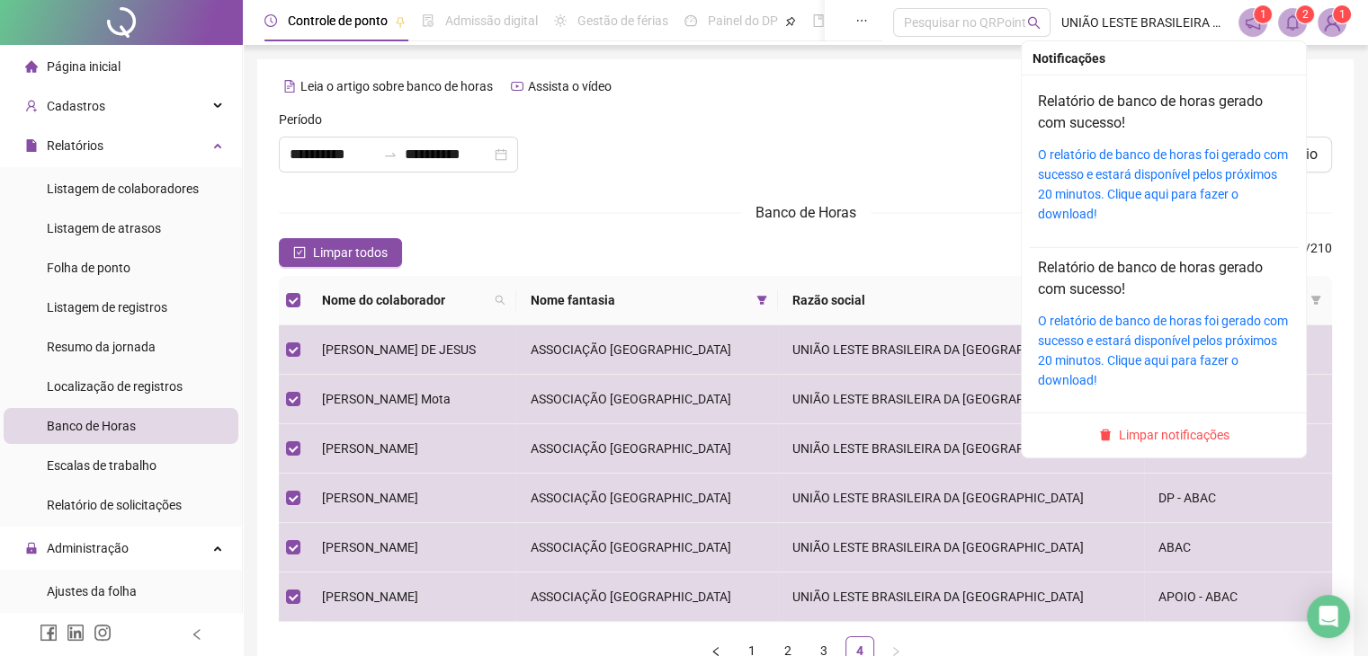
click at [1295, 29] on icon "bell" at bounding box center [1292, 22] width 16 height 16
click at [1194, 184] on link "O relatório de banco de horas foi gerado com sucesso e estará disponível pelos …" at bounding box center [1163, 184] width 250 height 74
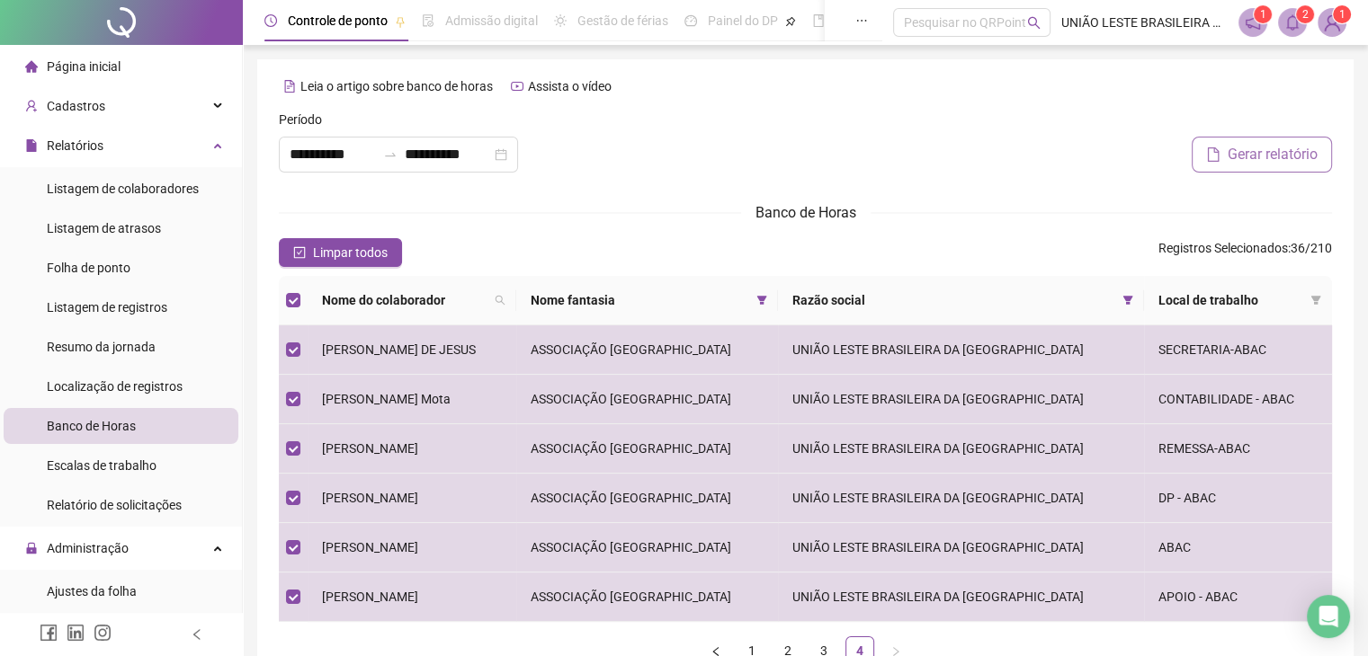
click at [1248, 148] on span "Gerar relatório" at bounding box center [1272, 155] width 90 height 22
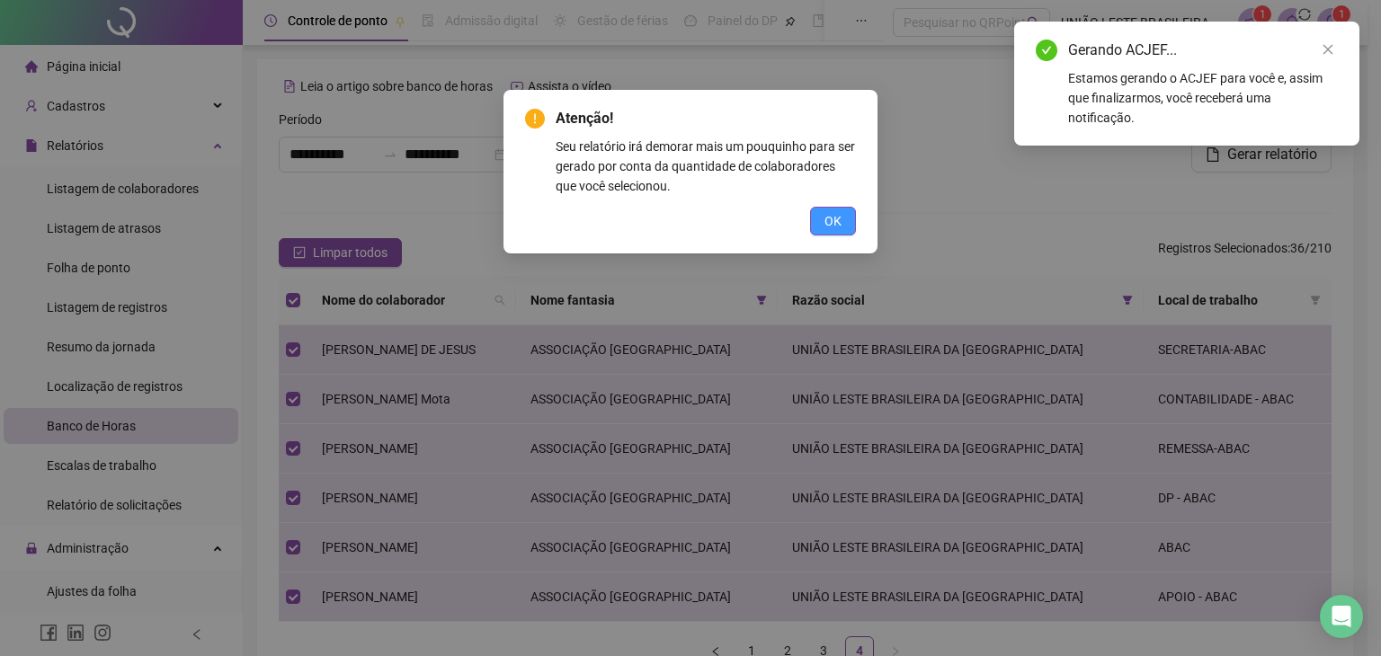
click at [831, 229] on span "OK" at bounding box center [833, 221] width 17 height 20
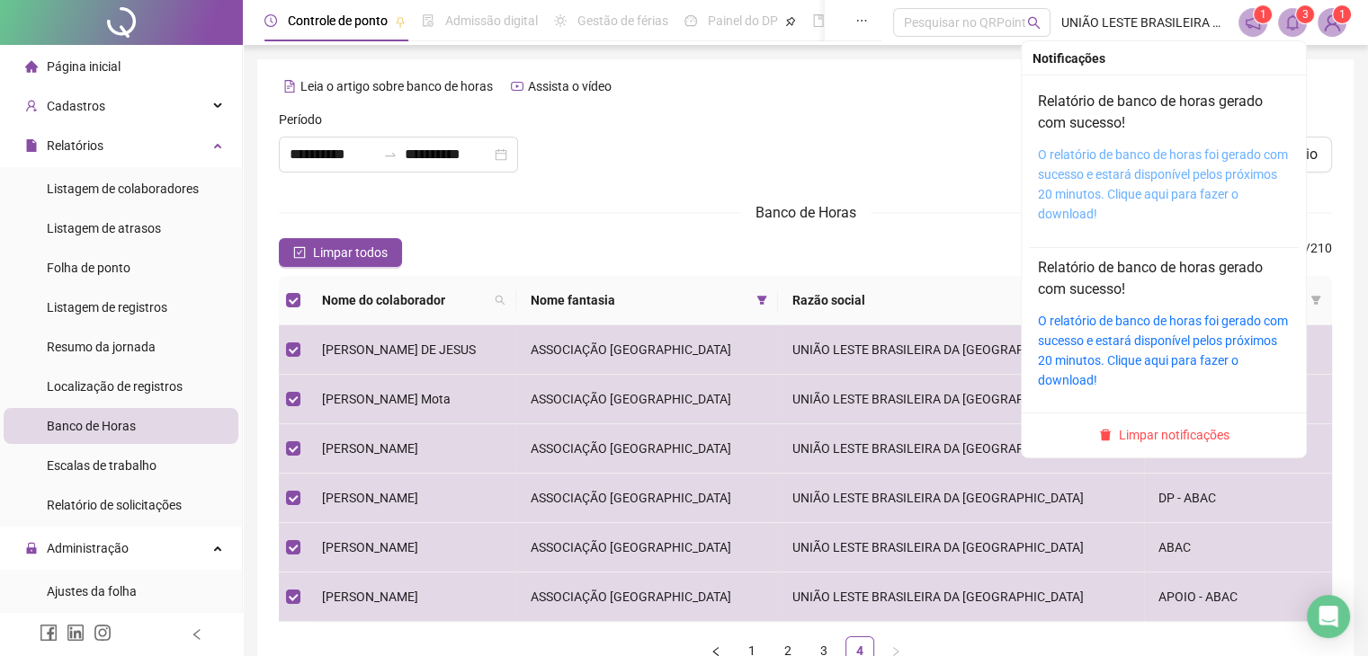
click at [1156, 167] on link "O relatório de banco de horas foi gerado com sucesso e estará disponível pelos …" at bounding box center [1163, 184] width 250 height 74
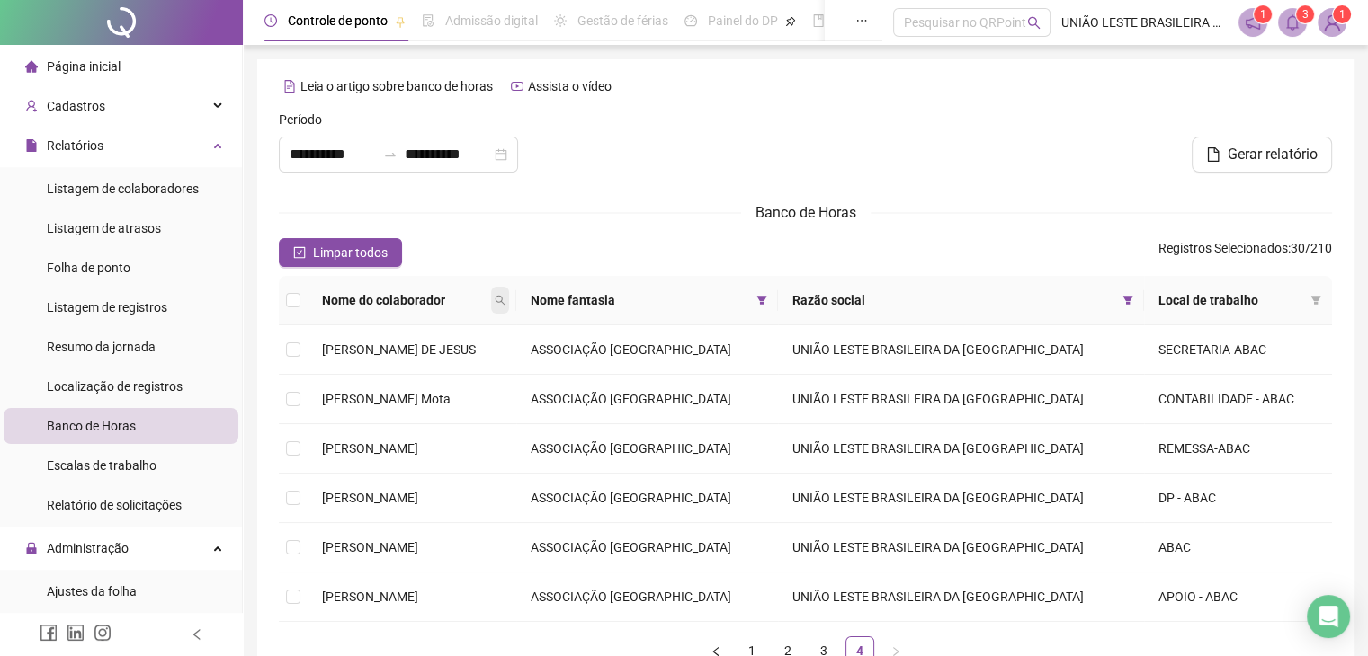
click at [509, 307] on span at bounding box center [500, 300] width 18 height 27
click at [434, 361] on span "Buscar" at bounding box center [440, 364] width 40 height 20
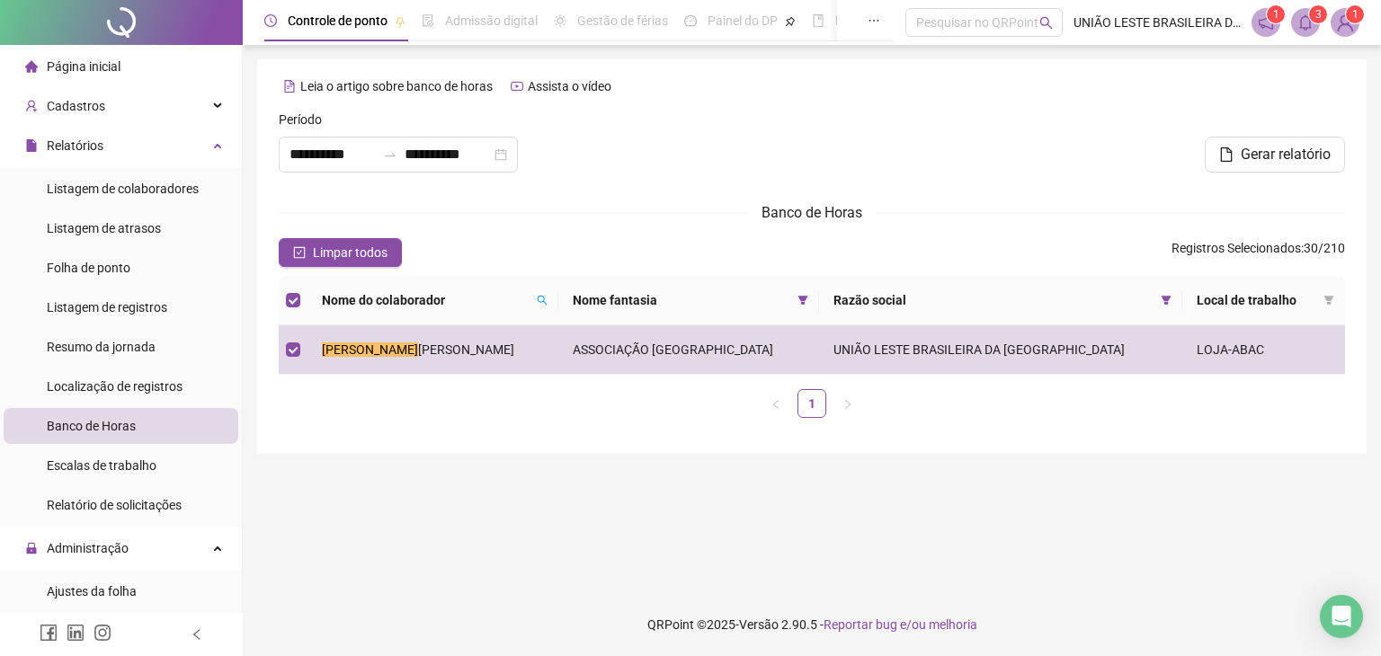
click at [536, 294] on div "Nome do colaborador" at bounding box center [433, 300] width 222 height 20
click at [306, 249] on button "Limpar todos" at bounding box center [340, 252] width 123 height 29
click at [558, 303] on th "Nome do colaborador" at bounding box center [433, 300] width 251 height 49
click at [544, 300] on icon "search" at bounding box center [542, 300] width 11 height 11
click at [442, 364] on span "Buscar" at bounding box center [438, 364] width 40 height 20
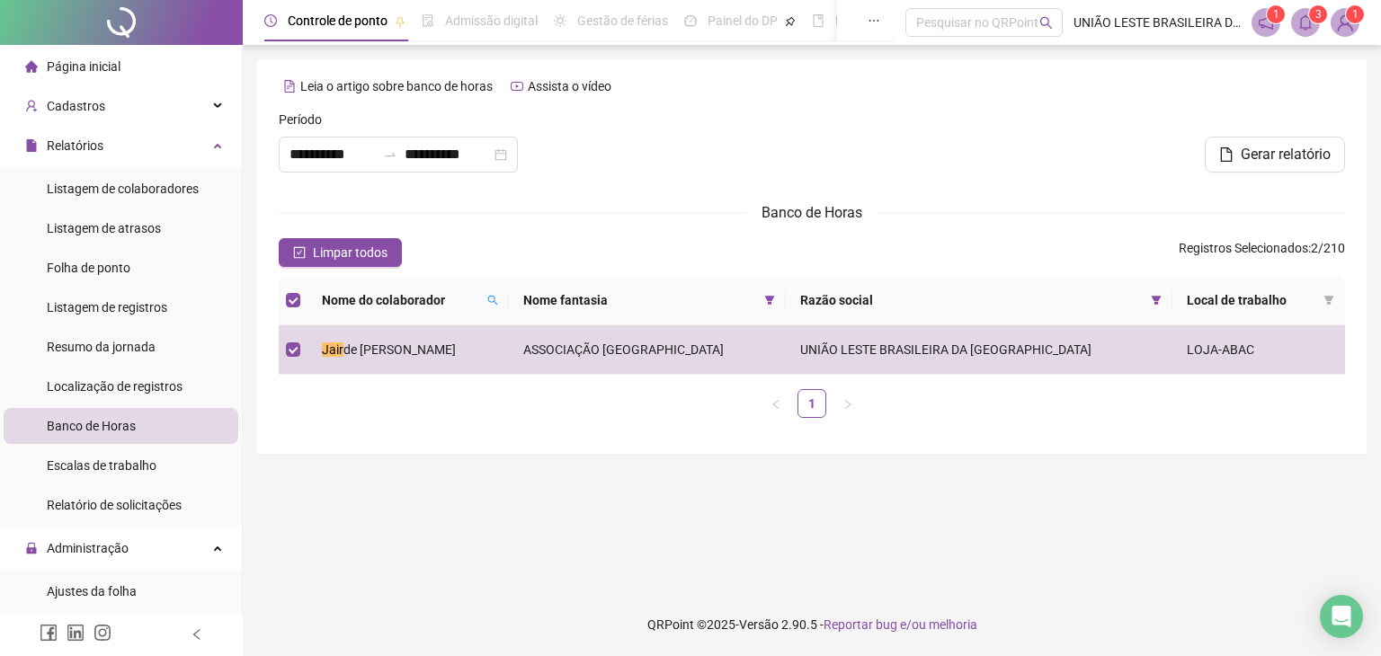
click at [509, 296] on th "Nome do colaborador" at bounding box center [408, 300] width 201 height 49
click at [502, 296] on span at bounding box center [493, 300] width 18 height 27
type input "******"
click at [418, 368] on span "Buscar" at bounding box center [423, 364] width 40 height 20
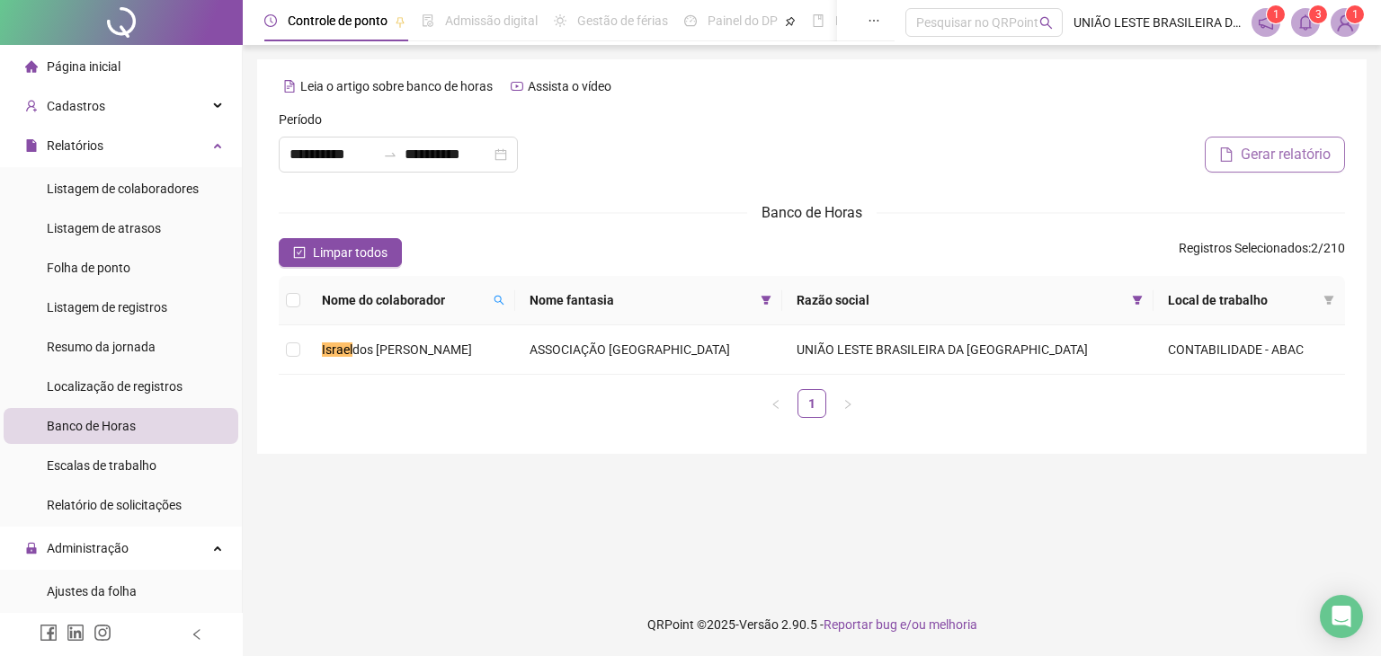
click at [1254, 156] on span "Gerar relatório" at bounding box center [1286, 155] width 90 height 22
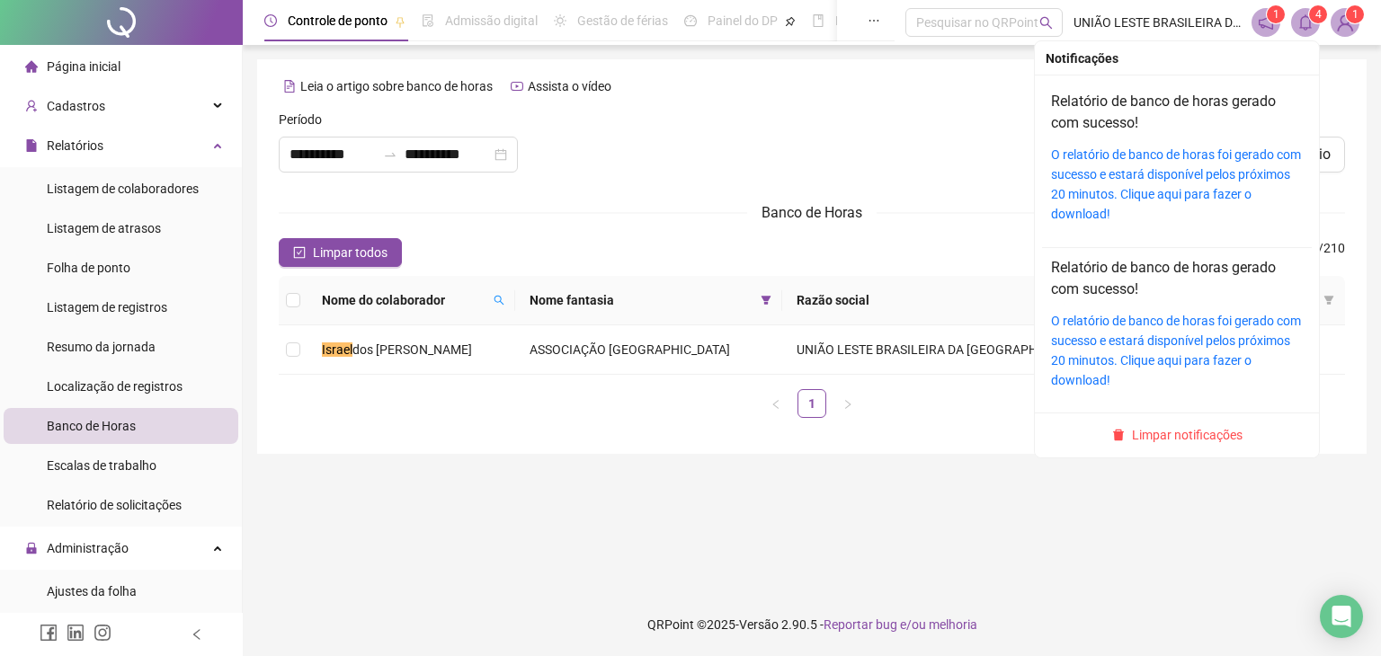
click at [1298, 18] on icon "bell" at bounding box center [1306, 22] width 16 height 16
click at [1129, 195] on link "O relatório de banco de horas foi gerado com sucesso e estará disponível pelos …" at bounding box center [1176, 184] width 250 height 74
